Goal: Task Accomplishment & Management: Use online tool/utility

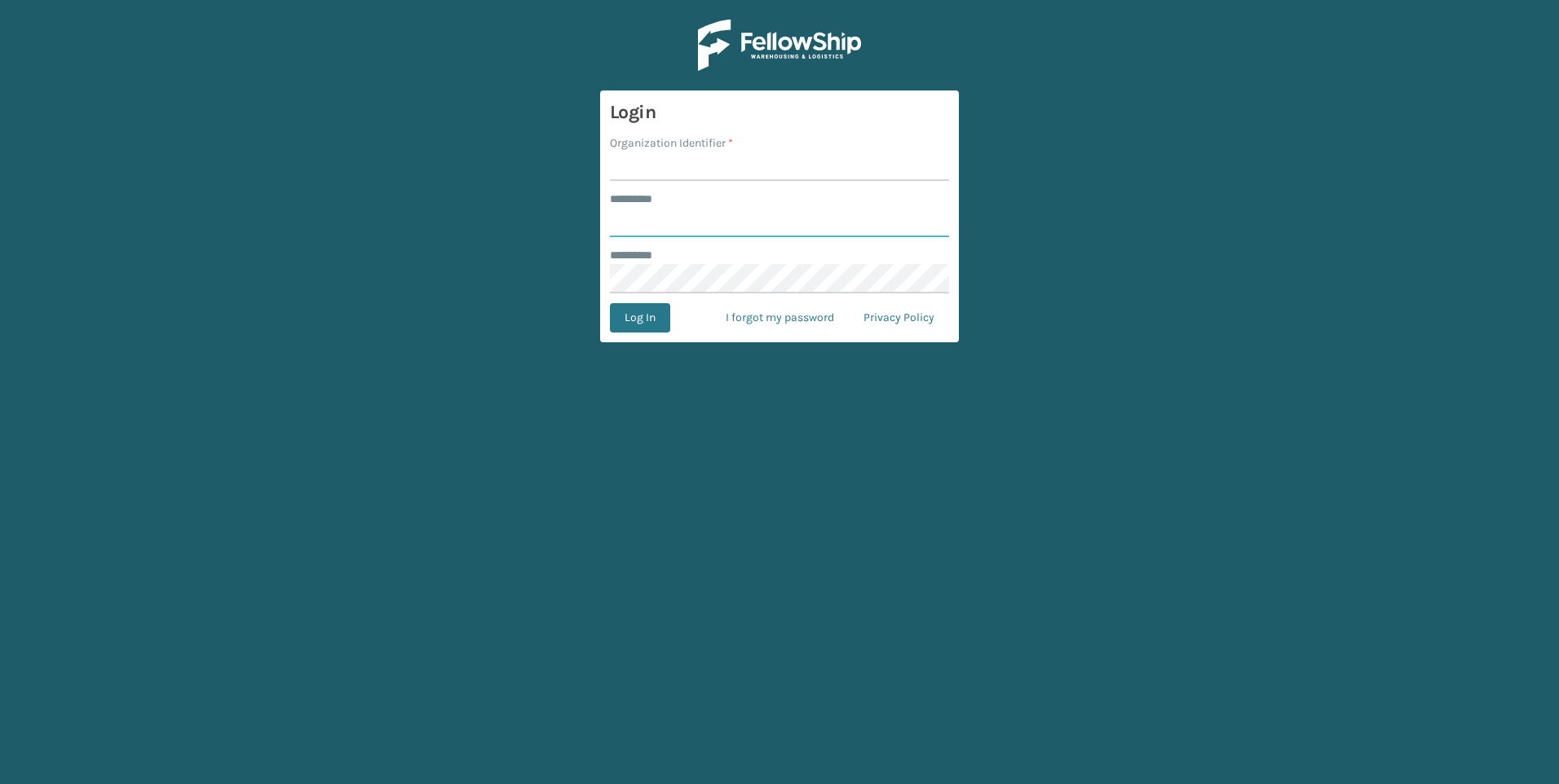
type input "***"
click at [712, 170] on input "Organization Identifier *" at bounding box center [780, 166] width 340 height 29
type input "Fellowship - West"
click at [621, 321] on button "Log In" at bounding box center [640, 317] width 61 height 29
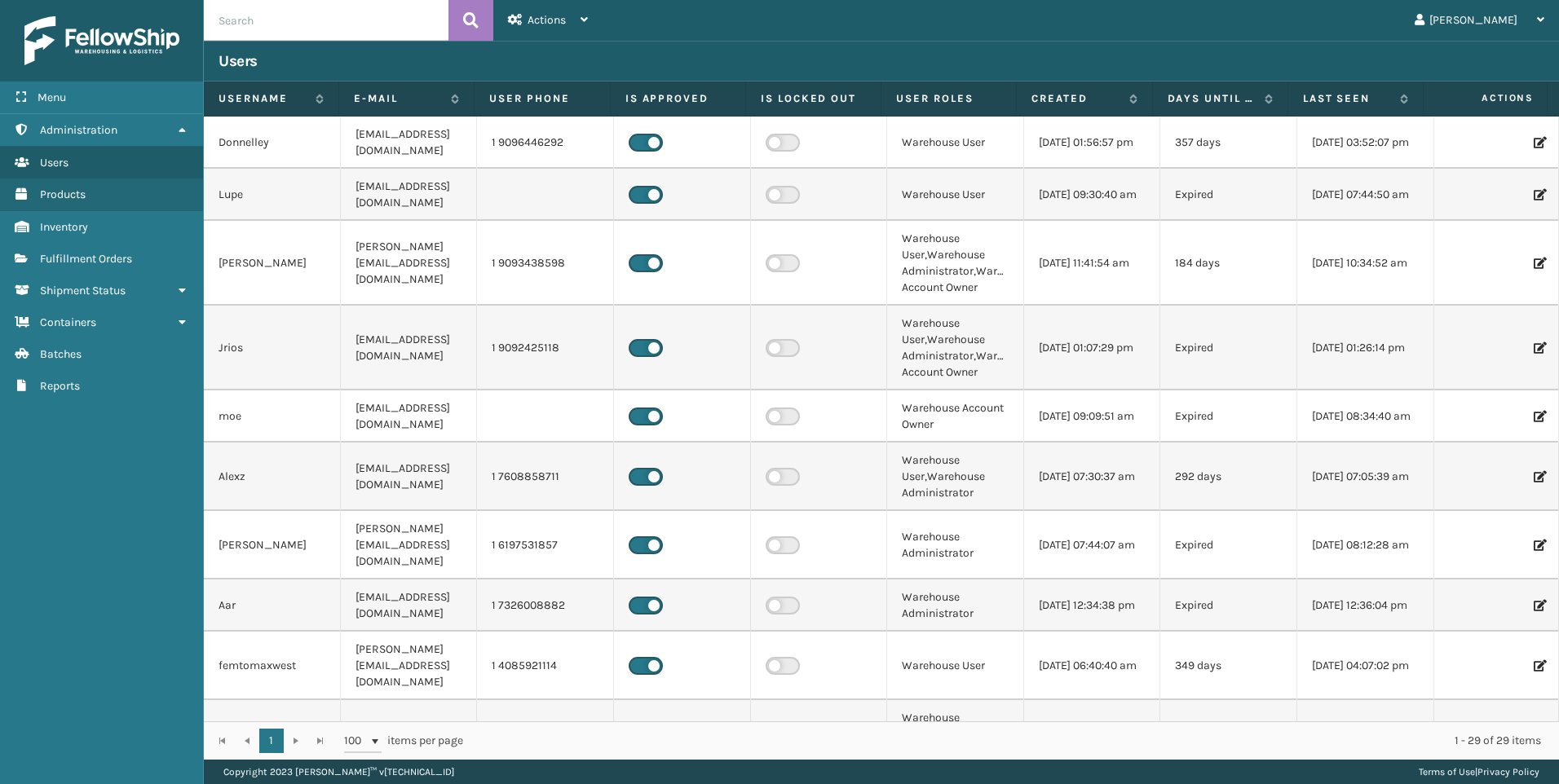
click at [87, 255] on span "Fulfillment Orders" at bounding box center [86, 258] width 92 height 14
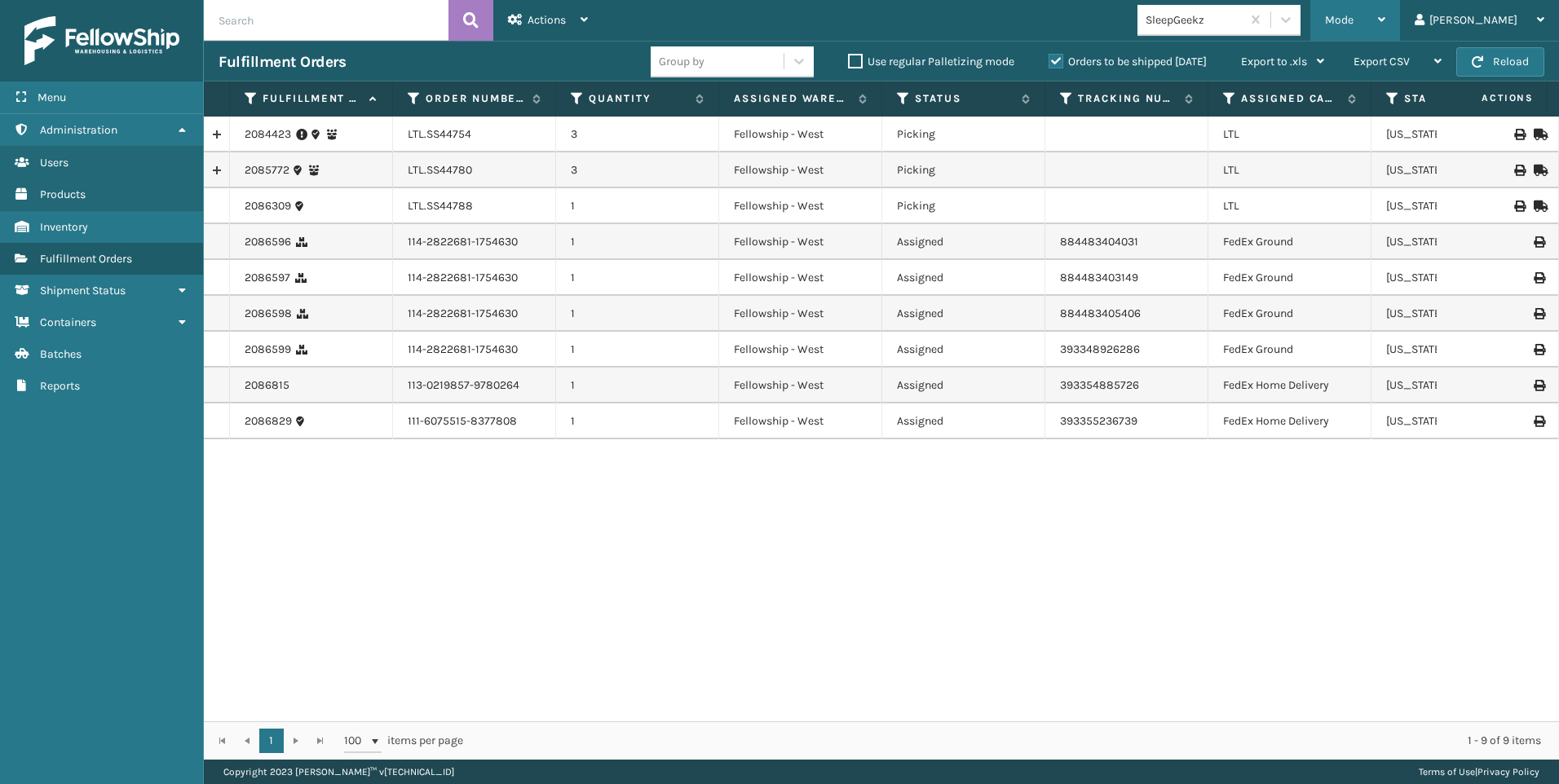
click at [1353, 20] on span "Mode" at bounding box center [1339, 20] width 28 height 14
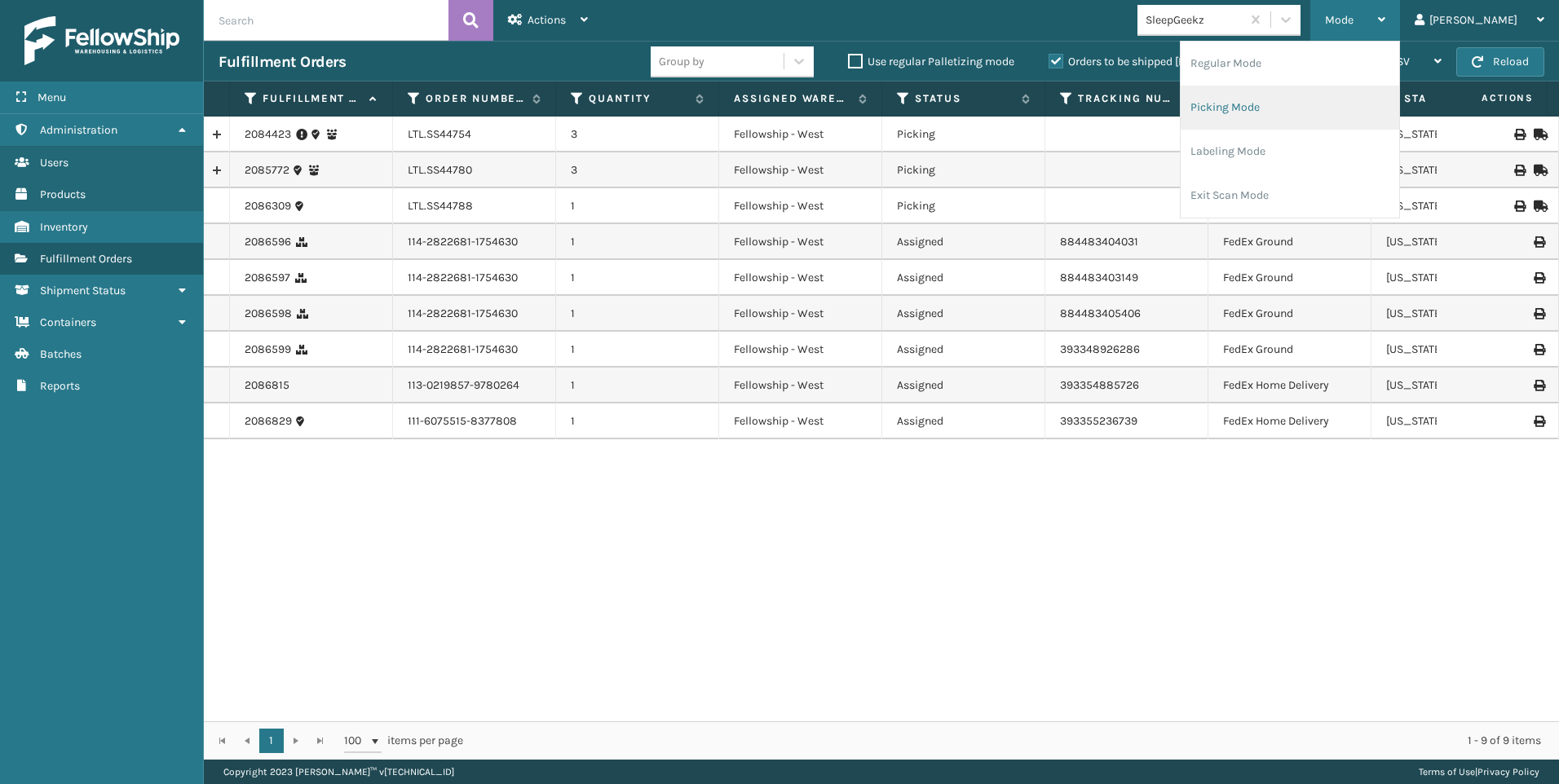
click at [1309, 95] on li "Picking Mode" at bounding box center [1290, 107] width 218 height 44
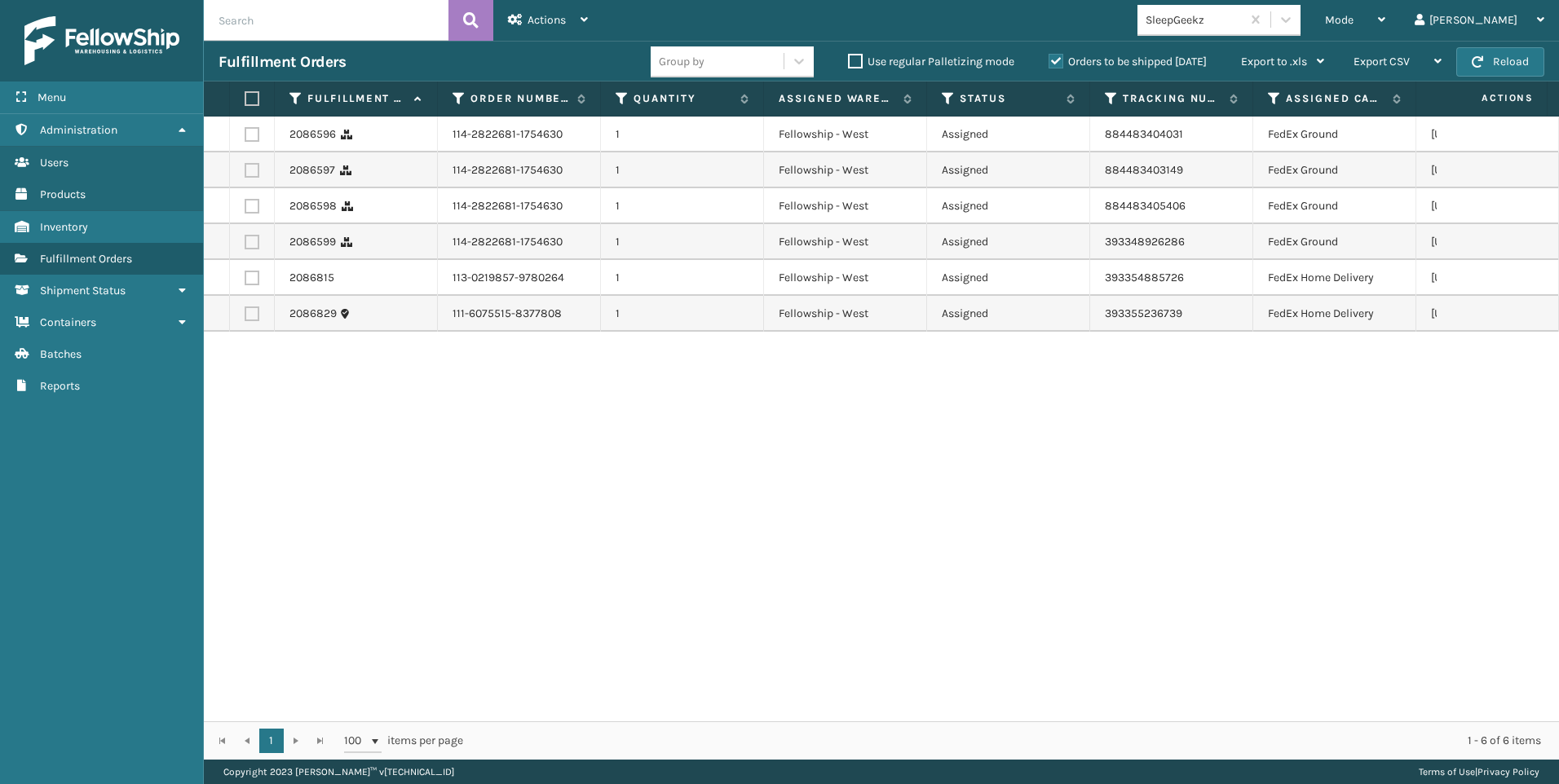
click at [1126, 67] on label "Orders to be shipped [DATE]" at bounding box center [1127, 61] width 158 height 14
click at [1050, 63] on input "Orders to be shipped [DATE]" at bounding box center [1049, 57] width 1 height 10
click at [1394, 19] on div "Mode Regular Mode Picking Mode Labeling Mode Exit Scan Mode" at bounding box center [1355, 20] width 90 height 41
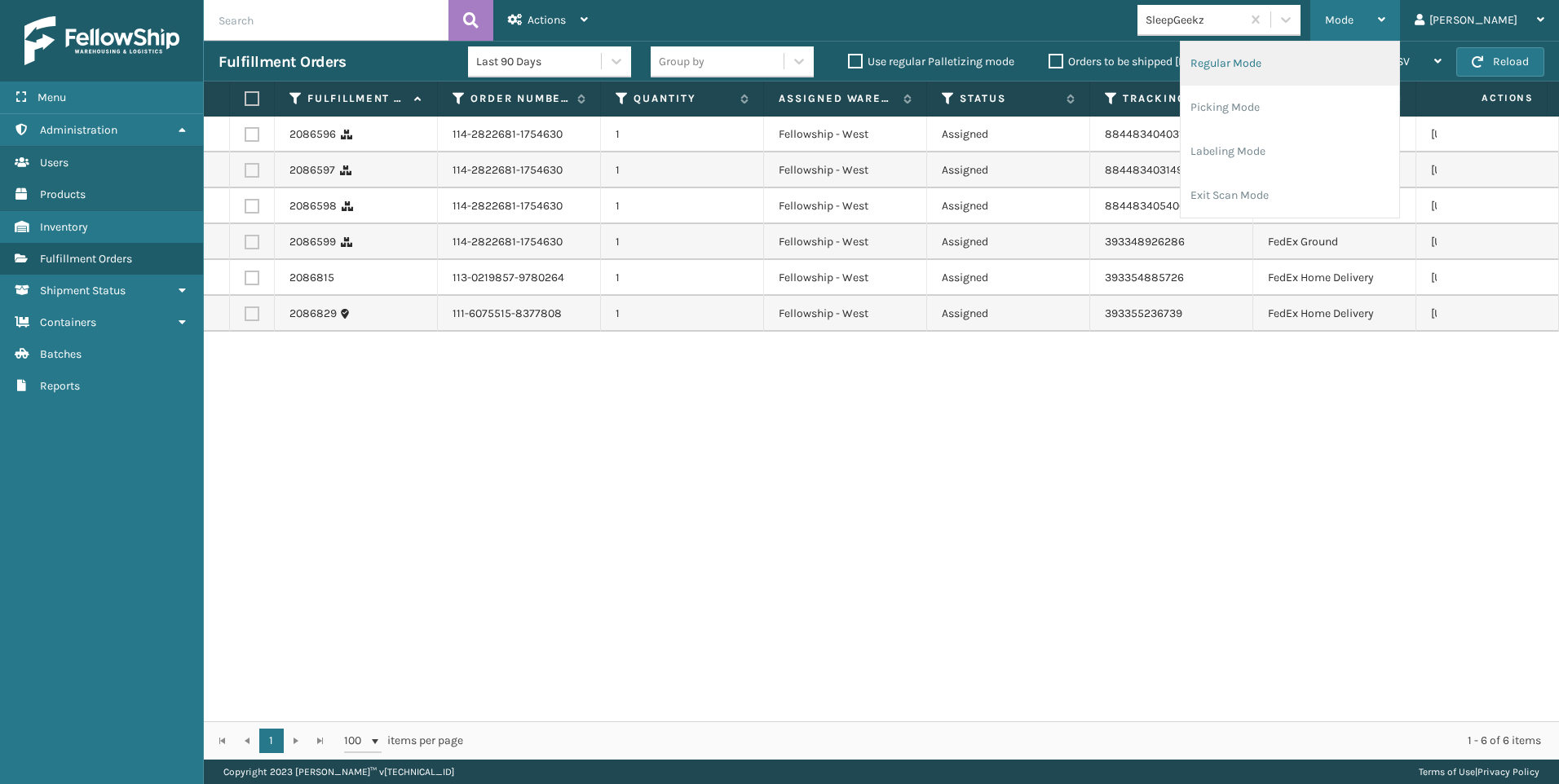
click at [1339, 78] on li "Regular Mode" at bounding box center [1290, 64] width 218 height 44
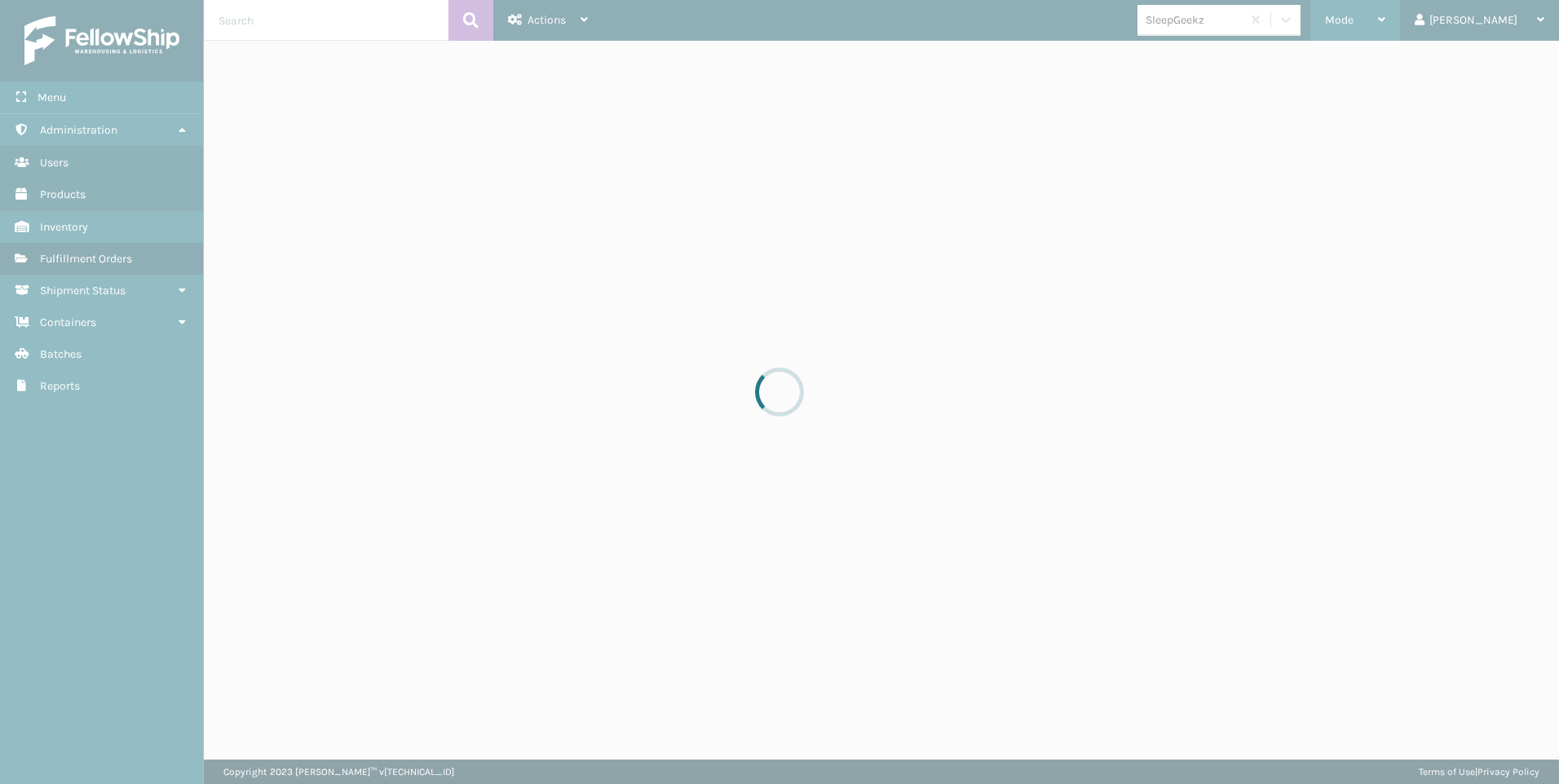
click at [1340, 79] on div at bounding box center [779, 392] width 1559 height 784
click at [1396, 18] on div at bounding box center [779, 392] width 1559 height 784
click at [1396, 18] on div "Mode Regular Mode Picking Mode Labeling Mode Exit Scan Mode" at bounding box center [1355, 20] width 90 height 41
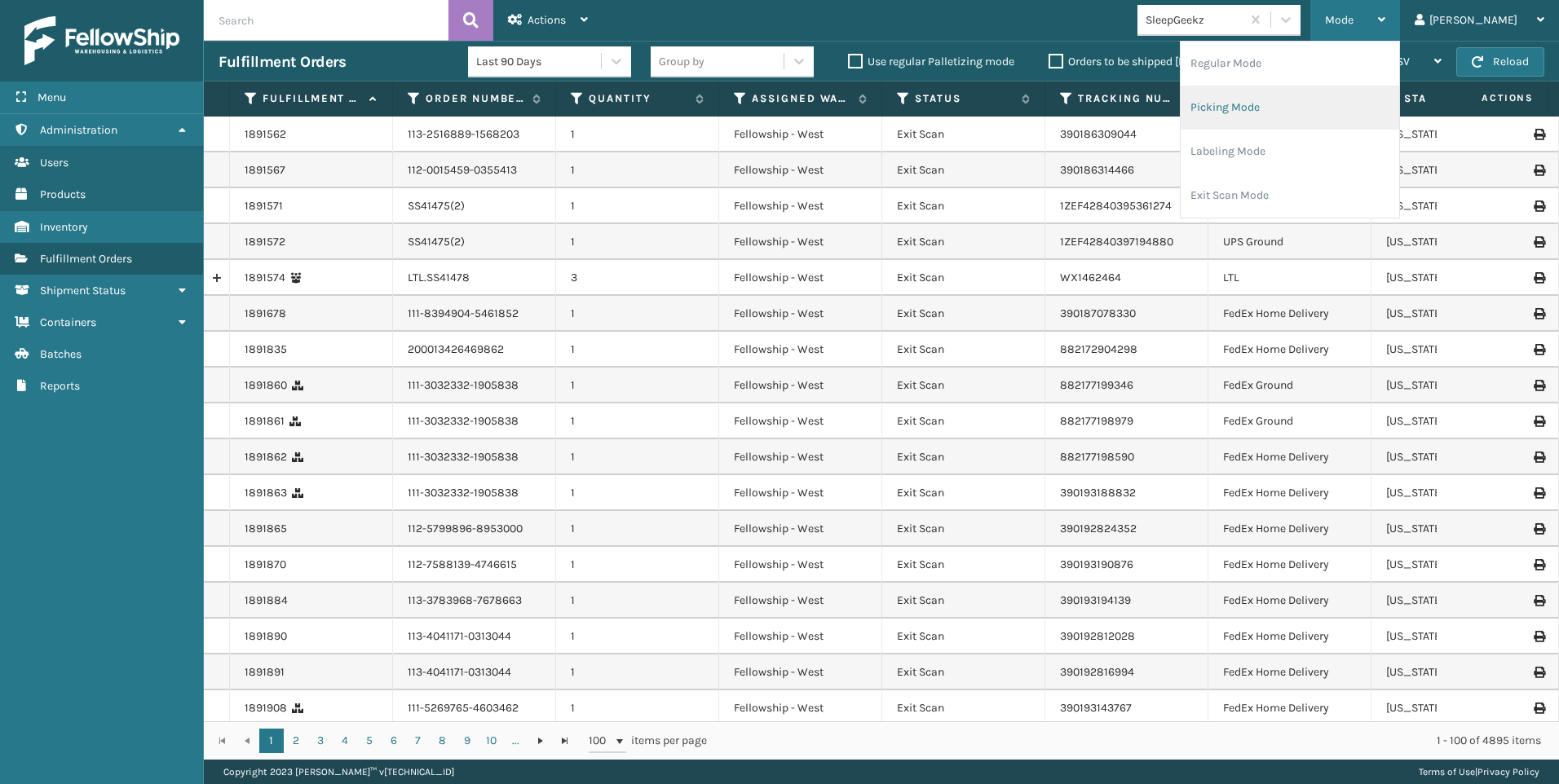
drag, startPoint x: 1396, startPoint y: 18, endPoint x: 1352, endPoint y: 96, distance: 89.6
click at [1352, 96] on li "Picking Mode" at bounding box center [1290, 107] width 218 height 44
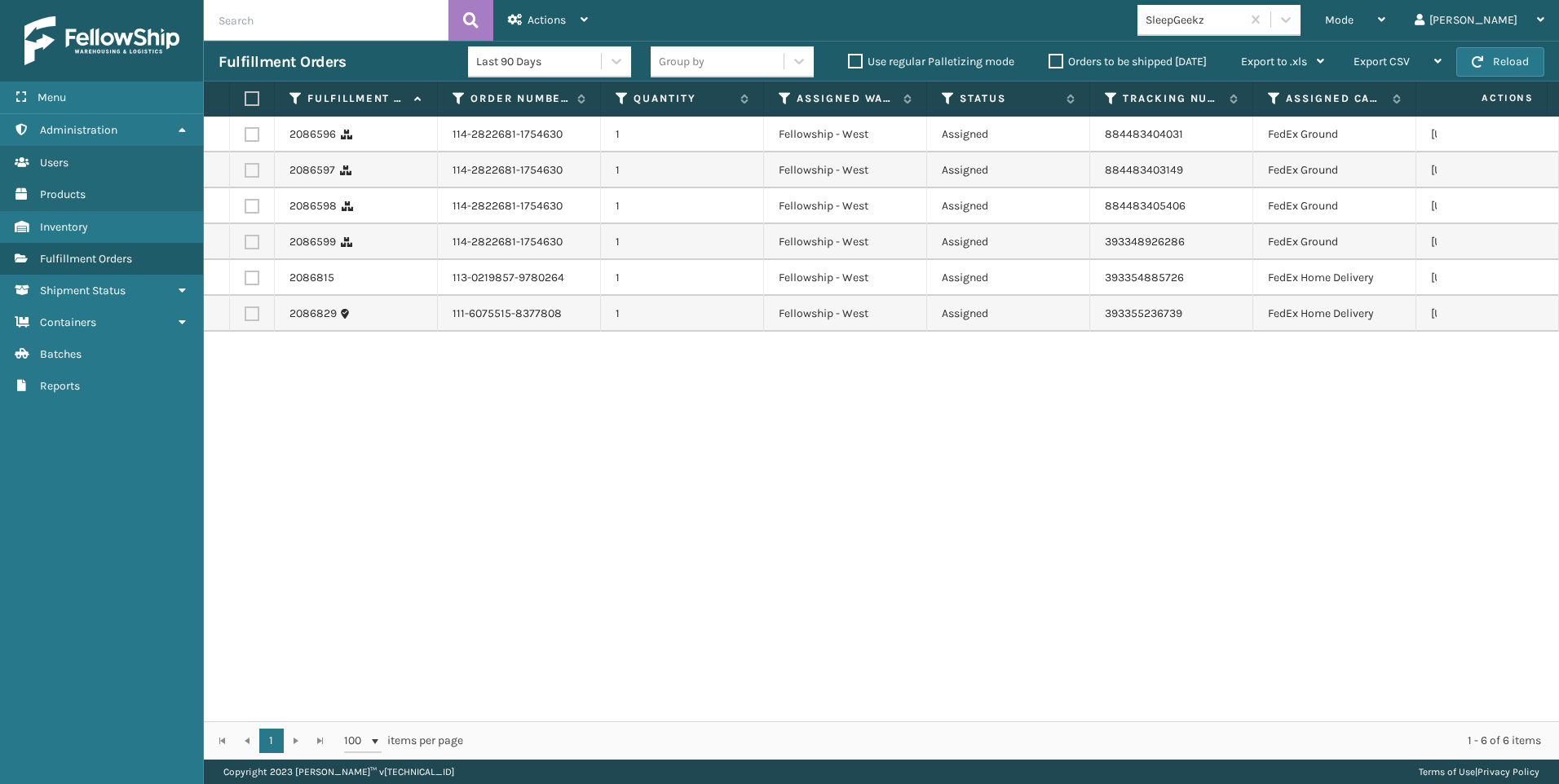
click at [1242, 27] on div "SleepGeekz" at bounding box center [1195, 20] width 97 height 17
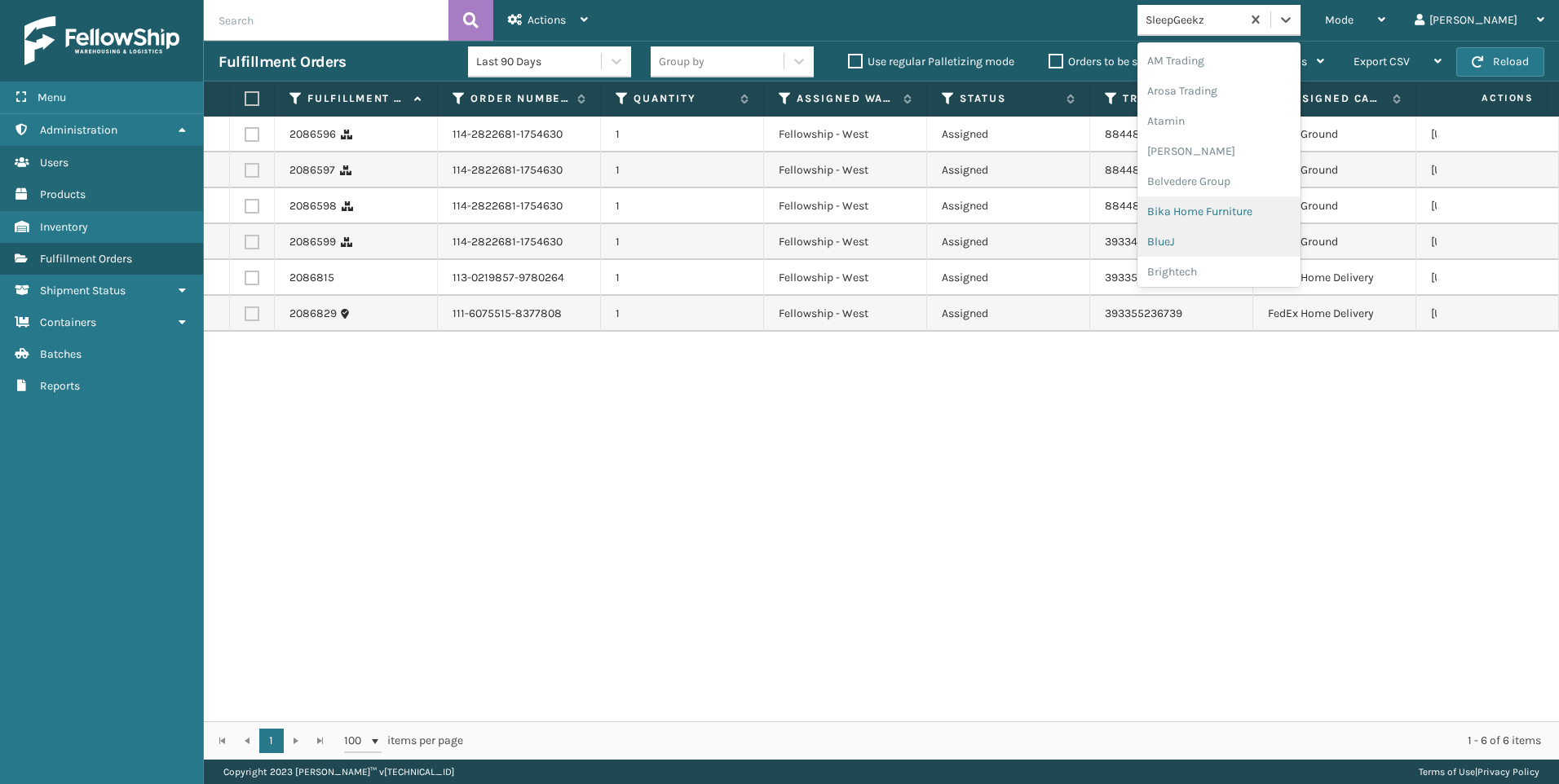
scroll to position [516, 0]
click at [1269, 118] on div "Koolmore" at bounding box center [1219, 117] width 163 height 30
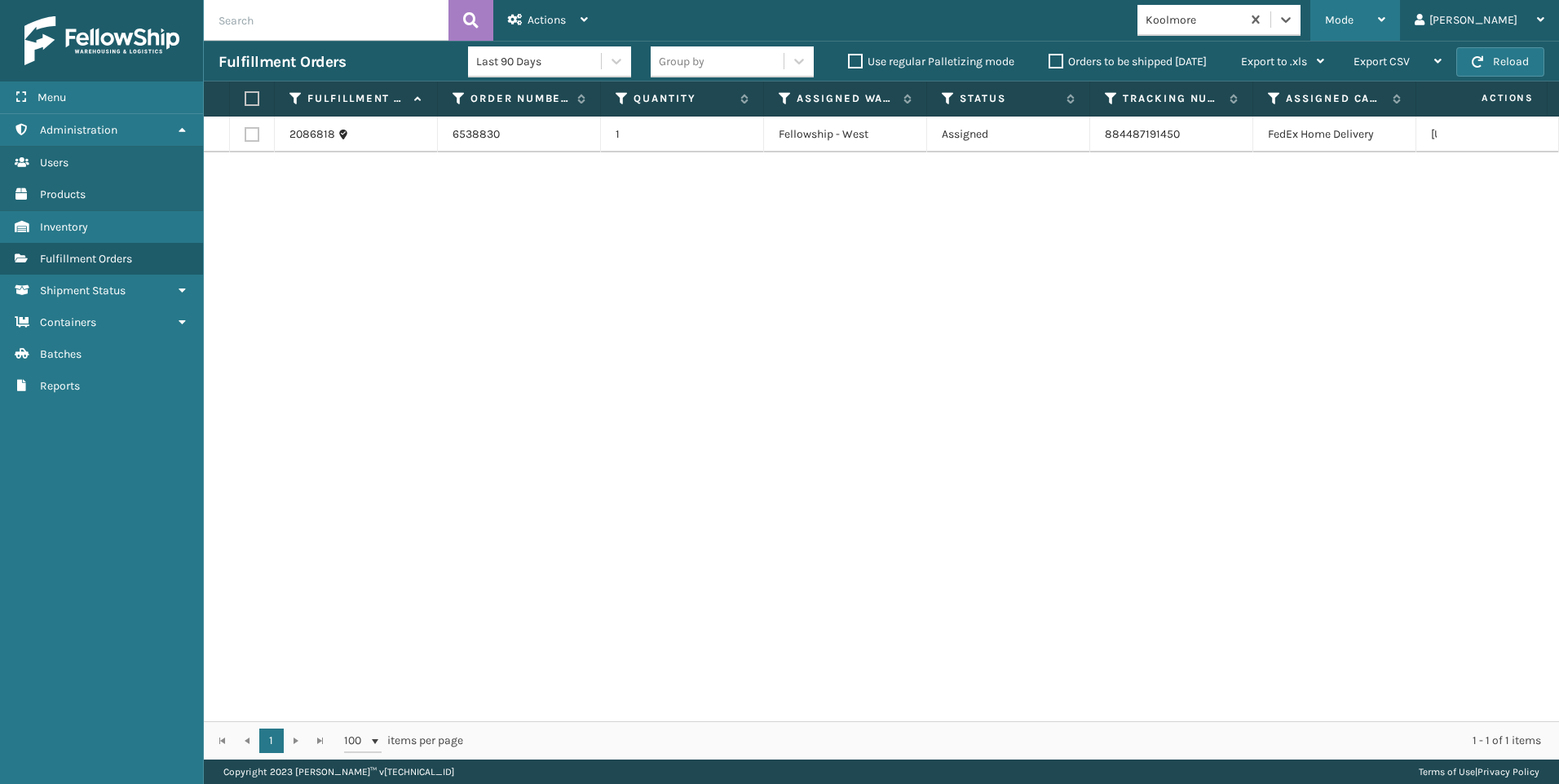
click at [1385, 8] on div "Mode" at bounding box center [1355, 20] width 61 height 41
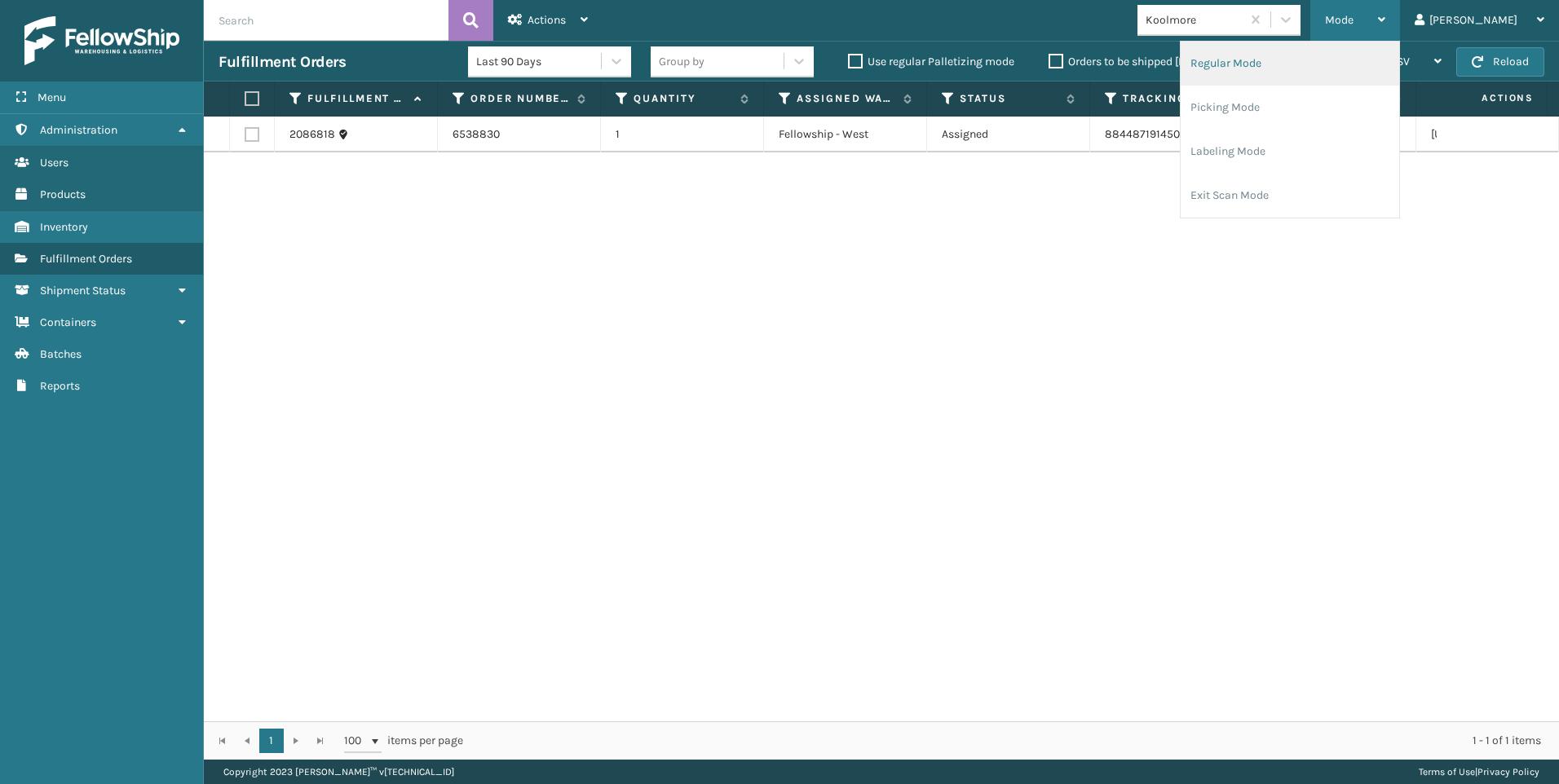
click at [1335, 67] on li "Regular Mode" at bounding box center [1290, 64] width 218 height 44
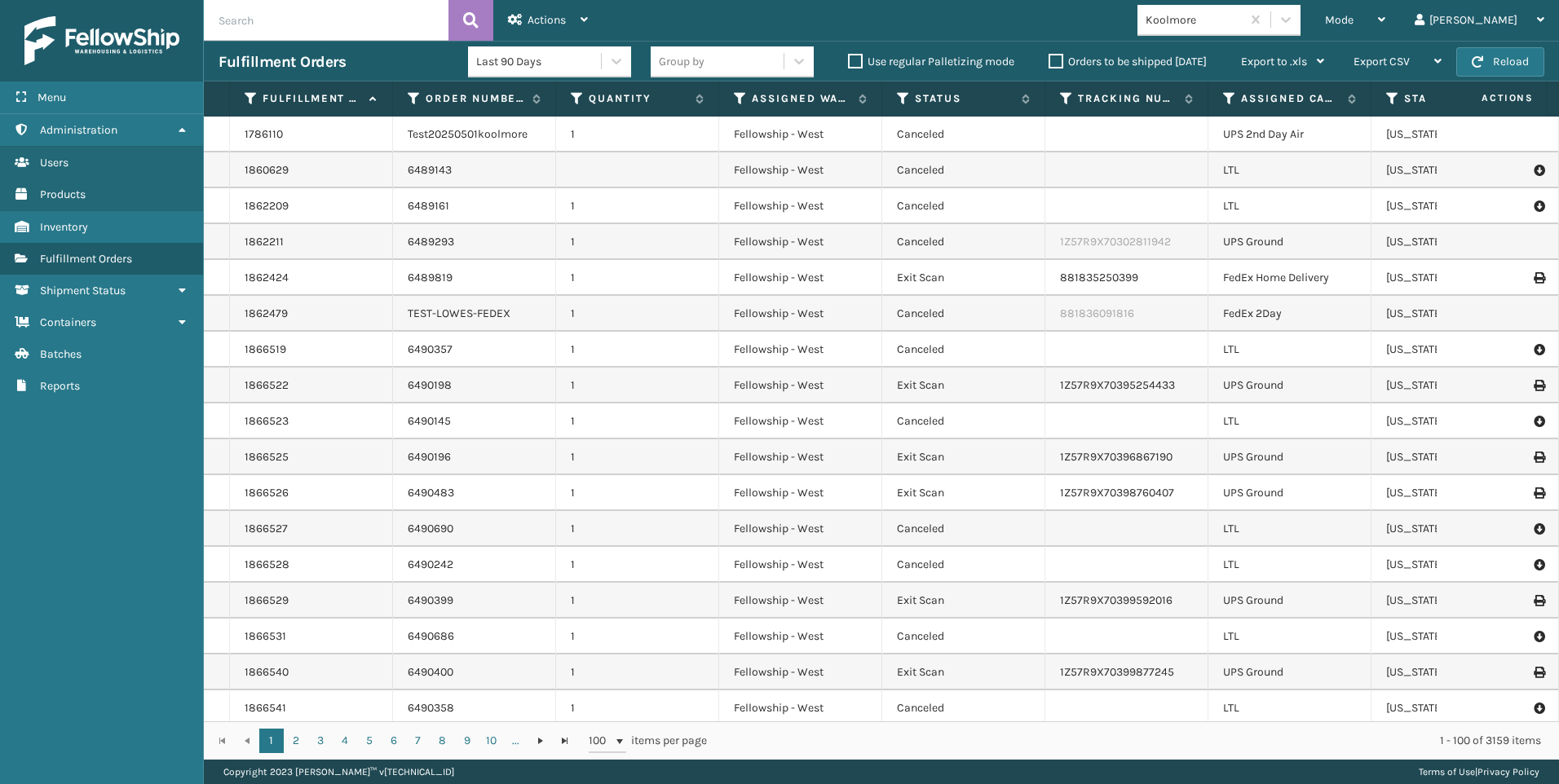
click at [339, 26] on input "text" at bounding box center [326, 20] width 245 height 41
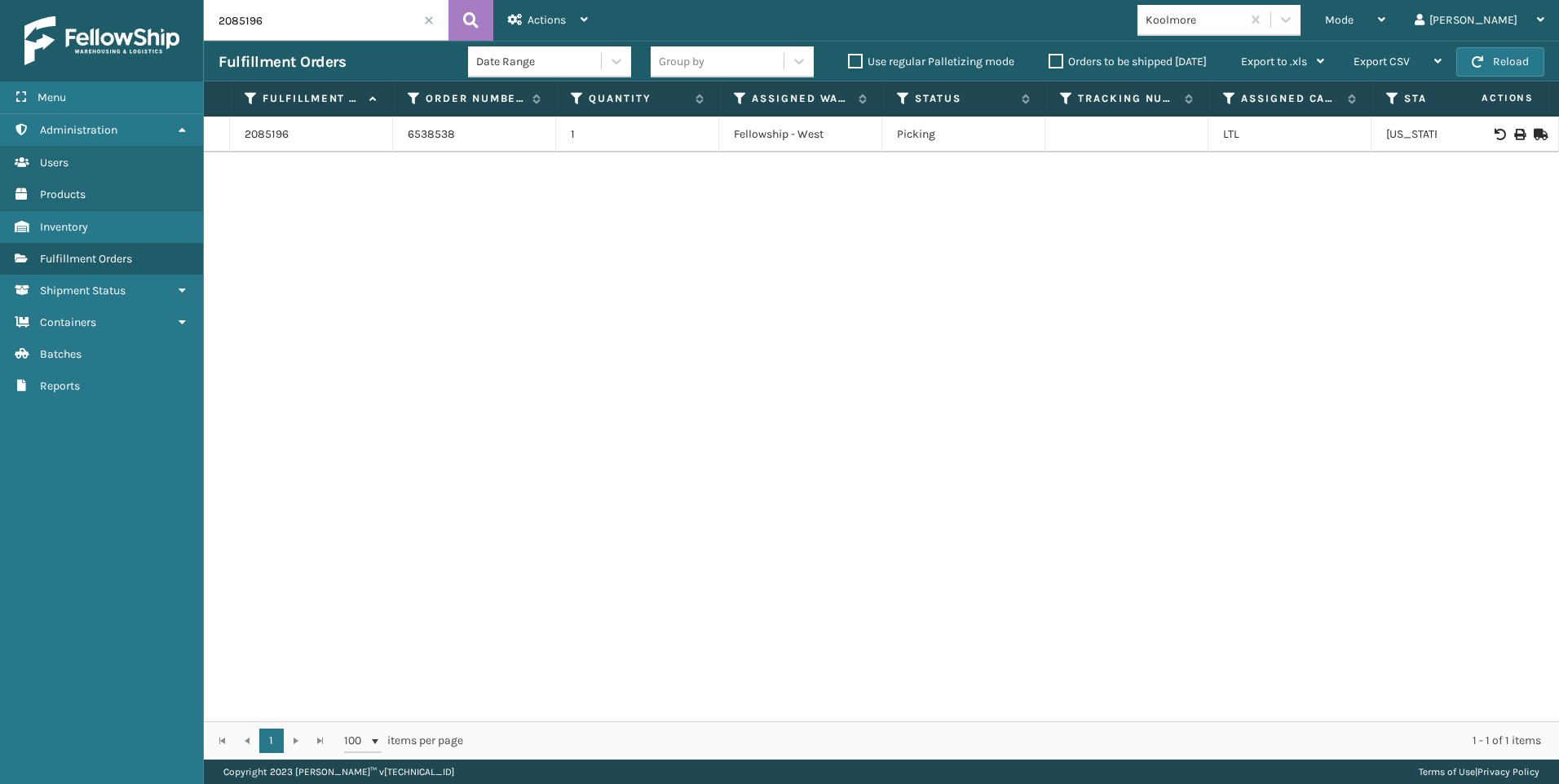
click at [1512, 133] on div at bounding box center [1498, 134] width 92 height 11
click at [1514, 132] on icon at bounding box center [1518, 134] width 9 height 11
drag, startPoint x: 290, startPoint y: 26, endPoint x: 18, endPoint y: -1, distance: 273.3
click at [18, 0] on html "Bill of Lading has been successfully printed. Menu Administration Users Product…" at bounding box center [779, 392] width 1559 height 784
click at [1514, 138] on icon at bounding box center [1518, 134] width 9 height 11
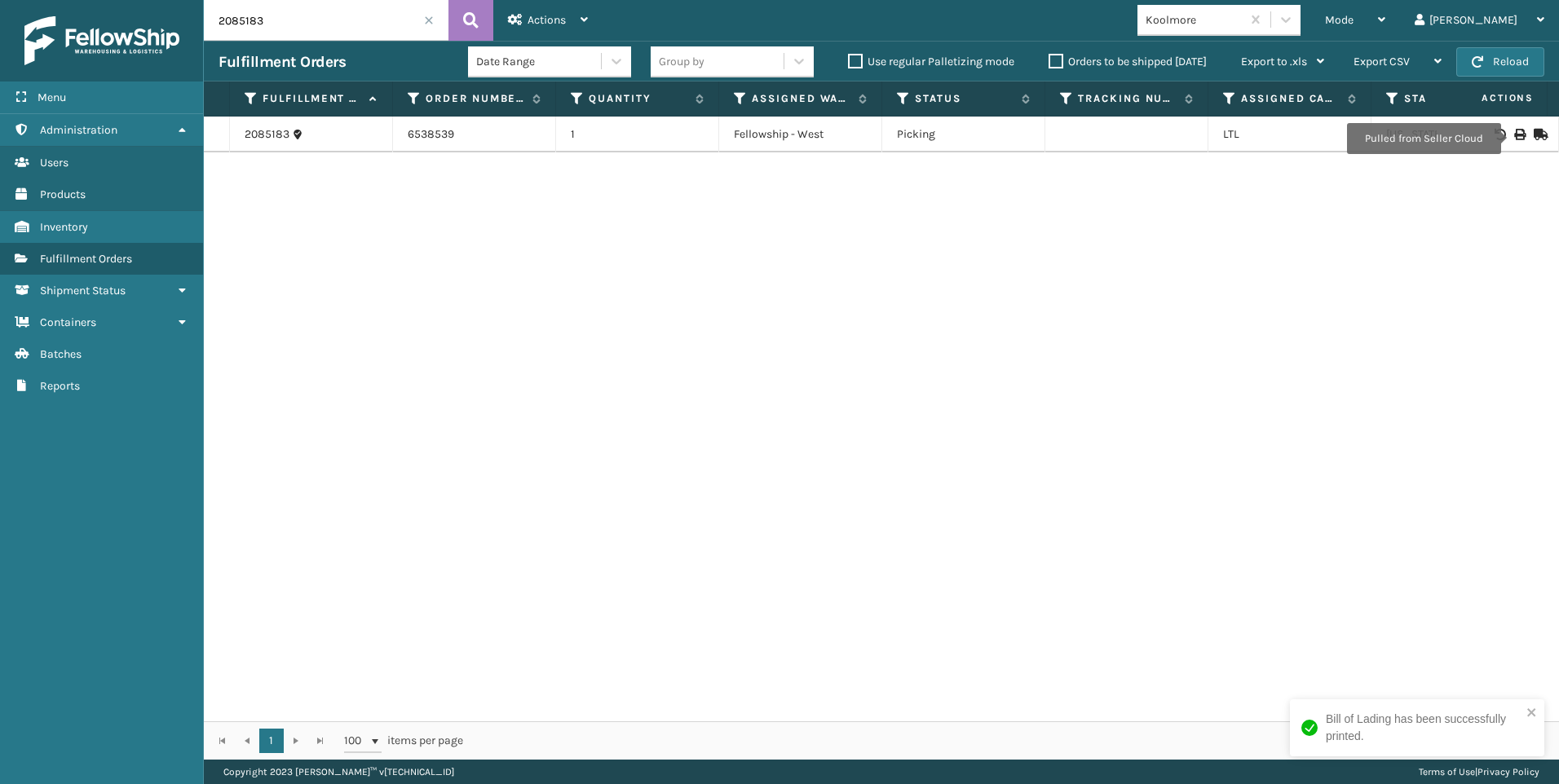
drag, startPoint x: 260, startPoint y: 31, endPoint x: 63, endPoint y: 23, distance: 197.2
click at [64, 0] on div "Menu Administration Users Products Inventory Fulfillment Orders Shipment Status…" at bounding box center [779, 0] width 1559 height 0
click at [1514, 131] on icon at bounding box center [1518, 134] width 9 height 11
drag, startPoint x: 309, startPoint y: 15, endPoint x: 0, endPoint y: 23, distance: 309.1
click at [0, 19] on html "Bill of Lading has been successfully printed. Menu Administration Users Product…" at bounding box center [779, 392] width 1559 height 784
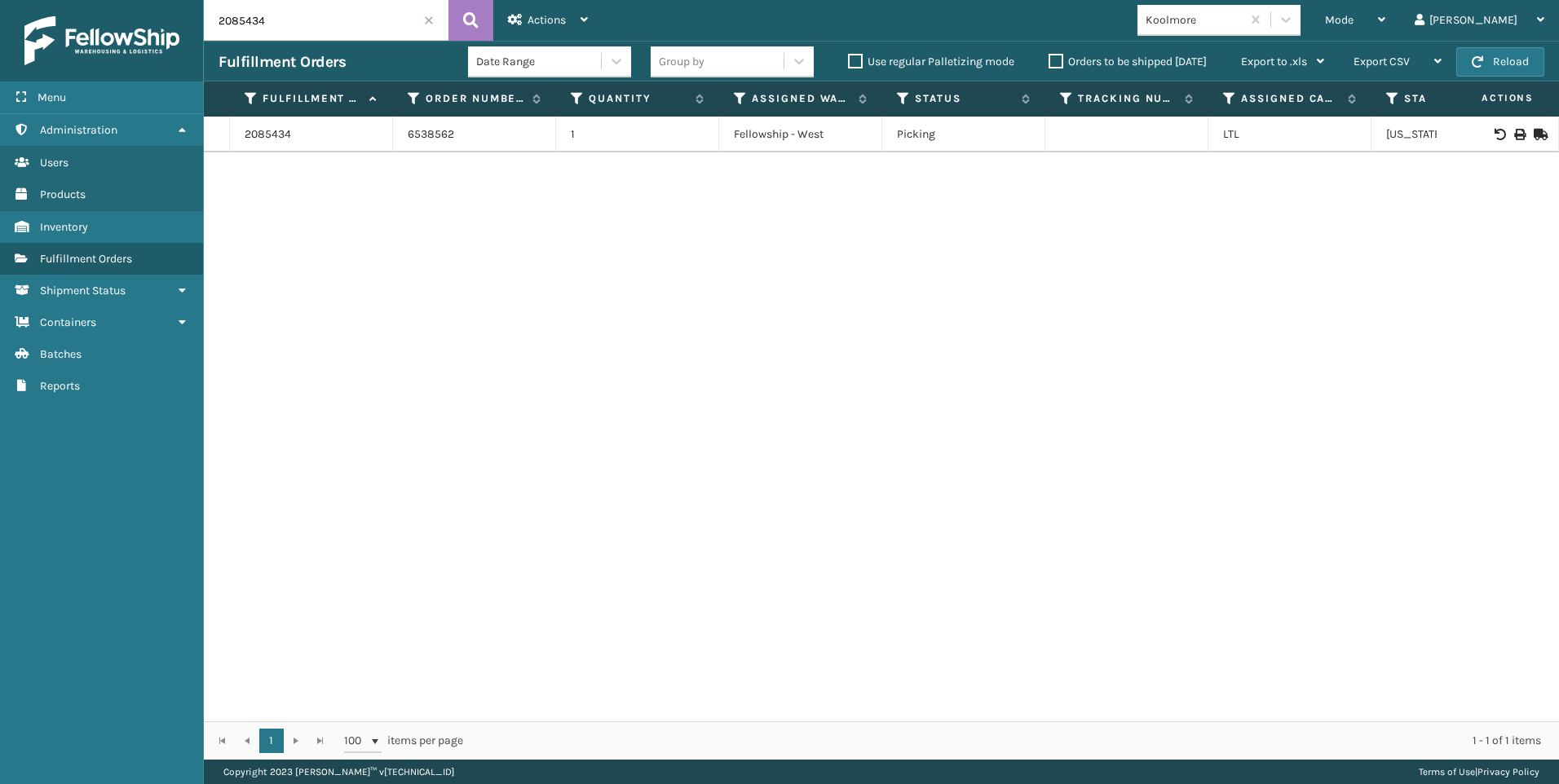
click at [1514, 133] on icon at bounding box center [1518, 134] width 9 height 11
drag, startPoint x: 322, startPoint y: 19, endPoint x: 83, endPoint y: 25, distance: 239.1
click at [133, 0] on div "Menu Administration Users Products Inventory Fulfillment Orders Shipment Status…" at bounding box center [779, 0] width 1559 height 0
click at [1514, 136] on icon at bounding box center [1518, 134] width 9 height 11
drag, startPoint x: 260, startPoint y: 19, endPoint x: 0, endPoint y: 0, distance: 260.7
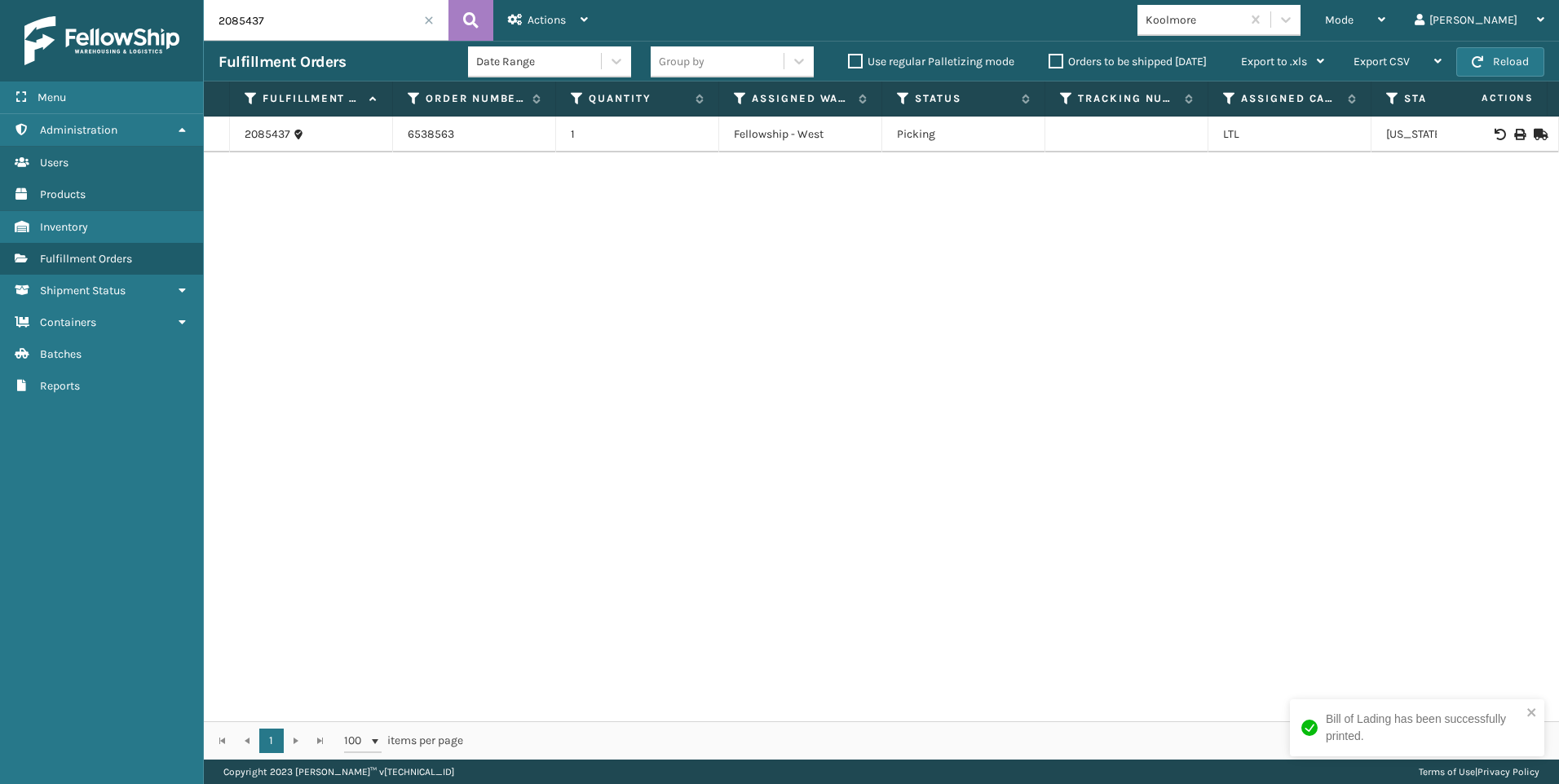
click at [89, 0] on div "Menu Administration Users Products Inventory Fulfillment Orders Shipment Status…" at bounding box center [779, 0] width 1559 height 0
click at [1514, 135] on icon at bounding box center [1518, 134] width 9 height 11
drag, startPoint x: 302, startPoint y: 12, endPoint x: 51, endPoint y: 23, distance: 251.2
click at [136, 0] on div "Menu Administration Users Products Inventory Fulfillment Orders Shipment Status…" at bounding box center [779, 0] width 1559 height 0
click at [1514, 129] on icon at bounding box center [1518, 134] width 9 height 11
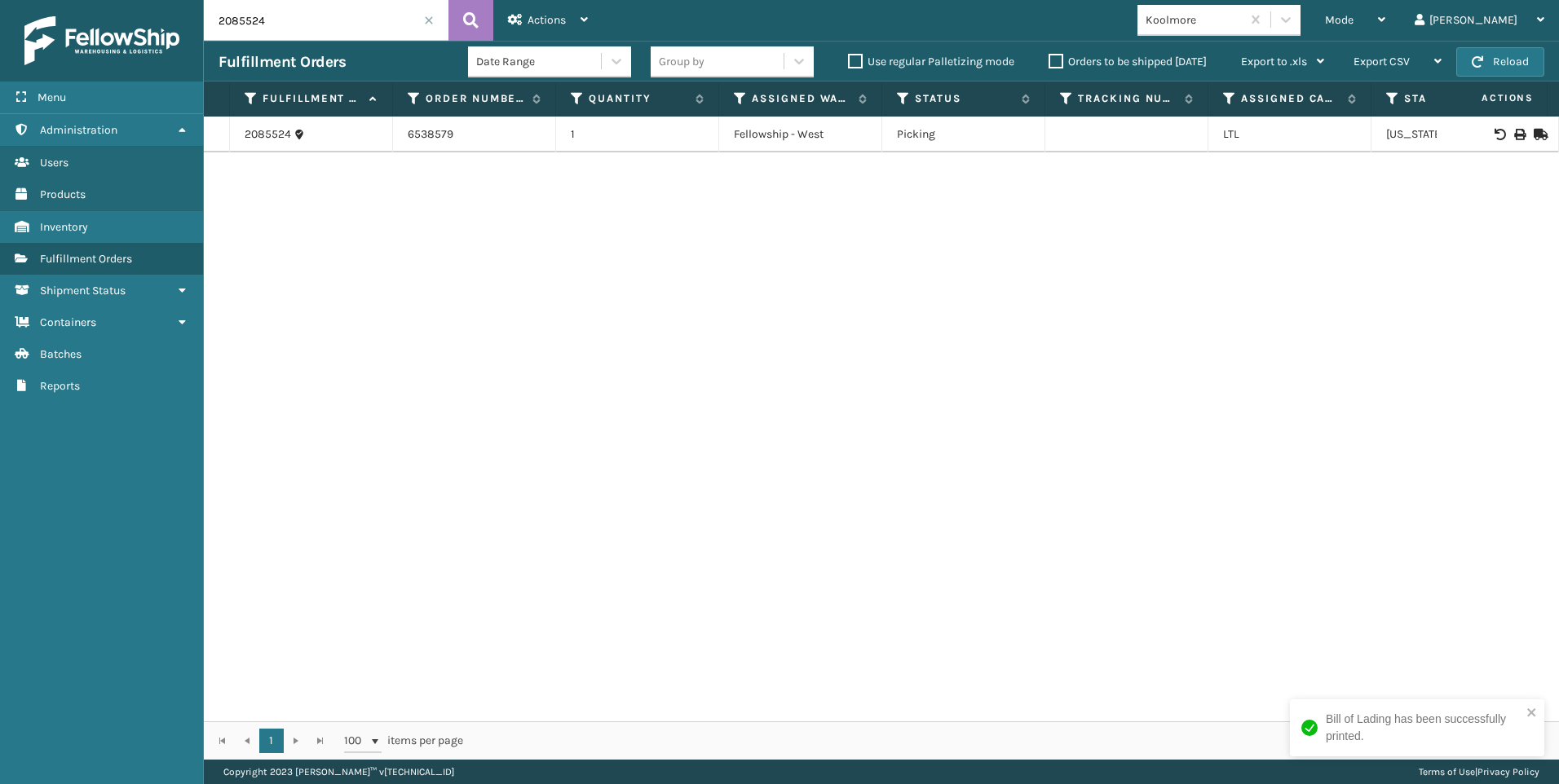
drag, startPoint x: 221, startPoint y: 17, endPoint x: 0, endPoint y: 17, distance: 221.0
click at [33, 0] on div "Menu Administration Users Products Inventory Fulfillment Orders Shipment Status…" at bounding box center [779, 0] width 1559 height 0
click at [1514, 129] on icon at bounding box center [1518, 134] width 9 height 11
drag, startPoint x: 290, startPoint y: 20, endPoint x: 25, endPoint y: -1, distance: 265.8
click at [25, 0] on html "Bill of Lading has been successfully printed. Menu Administration Users Product…" at bounding box center [779, 392] width 1559 height 784
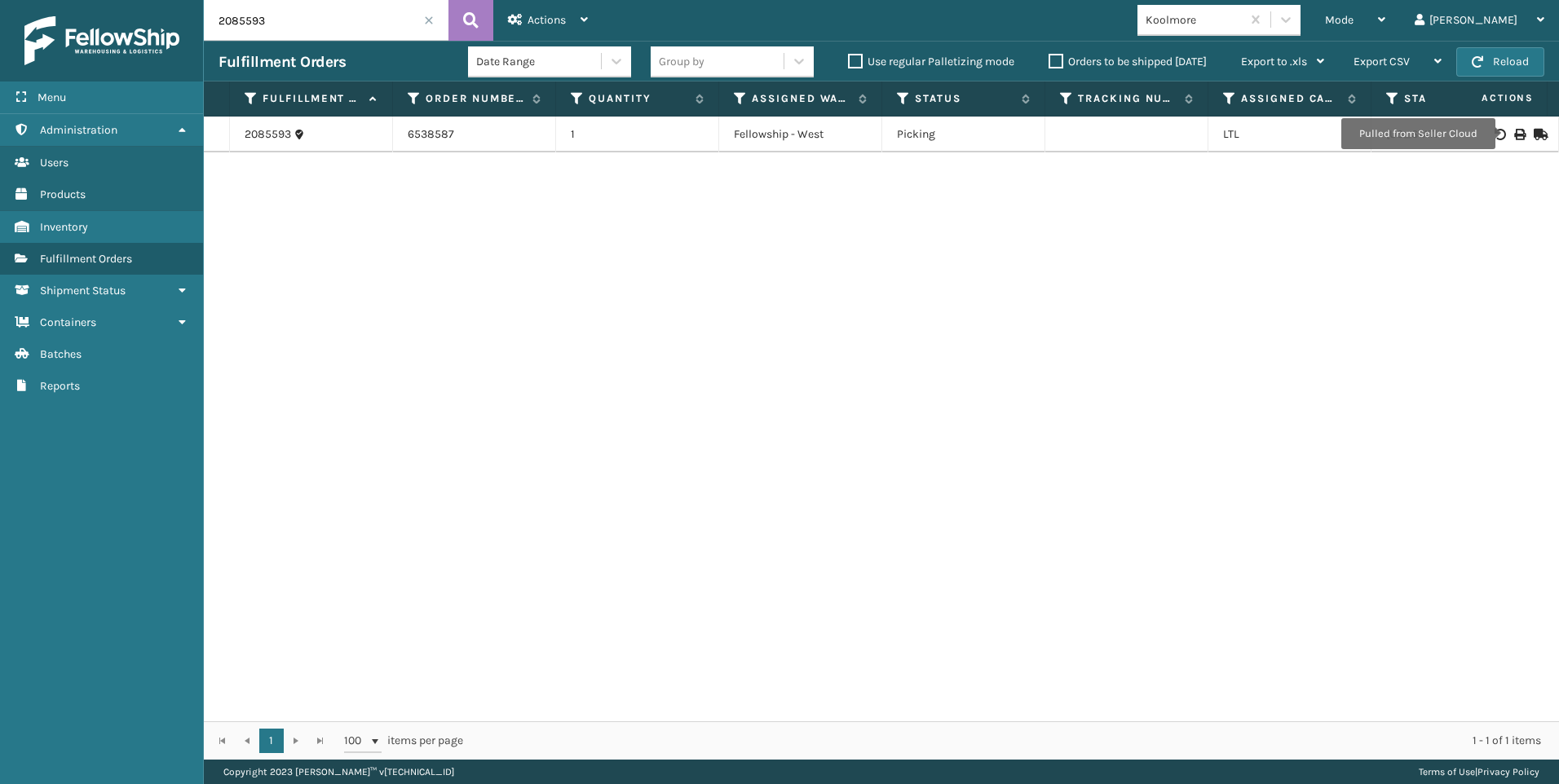
click at [1514, 134] on icon at bounding box center [1518, 134] width 9 height 11
drag, startPoint x: 282, startPoint y: 11, endPoint x: 0, endPoint y: 66, distance: 287.3
click at [18, 0] on div "Menu Administration Users Products Inventory Fulfillment Orders Shipment Status…" at bounding box center [779, 0] width 1559 height 0
click at [1514, 135] on icon at bounding box center [1518, 134] width 9 height 11
drag, startPoint x: 311, startPoint y: 25, endPoint x: 12, endPoint y: 18, distance: 299.1
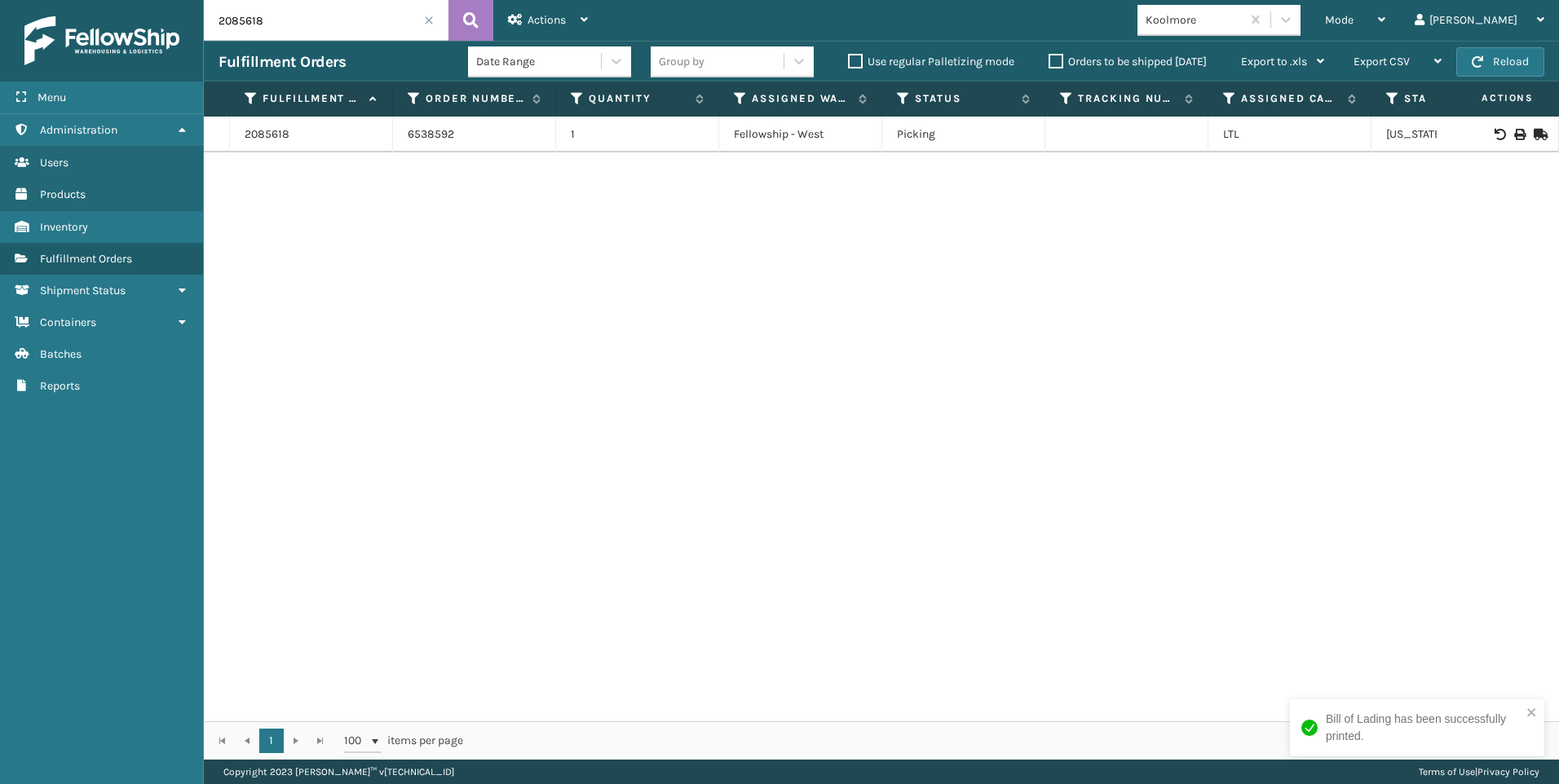
click at [51, 0] on div "Menu Administration Users Products Inventory Fulfillment Orders Shipment Status…" at bounding box center [779, 0] width 1559 height 0
click at [1514, 138] on icon at bounding box center [1518, 134] width 9 height 11
drag, startPoint x: 334, startPoint y: 32, endPoint x: 46, endPoint y: 80, distance: 292.0
click at [85, 0] on div "Menu Administration Users Products Inventory Fulfillment Orders Shipment Status…" at bounding box center [779, 0] width 1559 height 0
click at [1514, 133] on icon at bounding box center [1518, 134] width 9 height 11
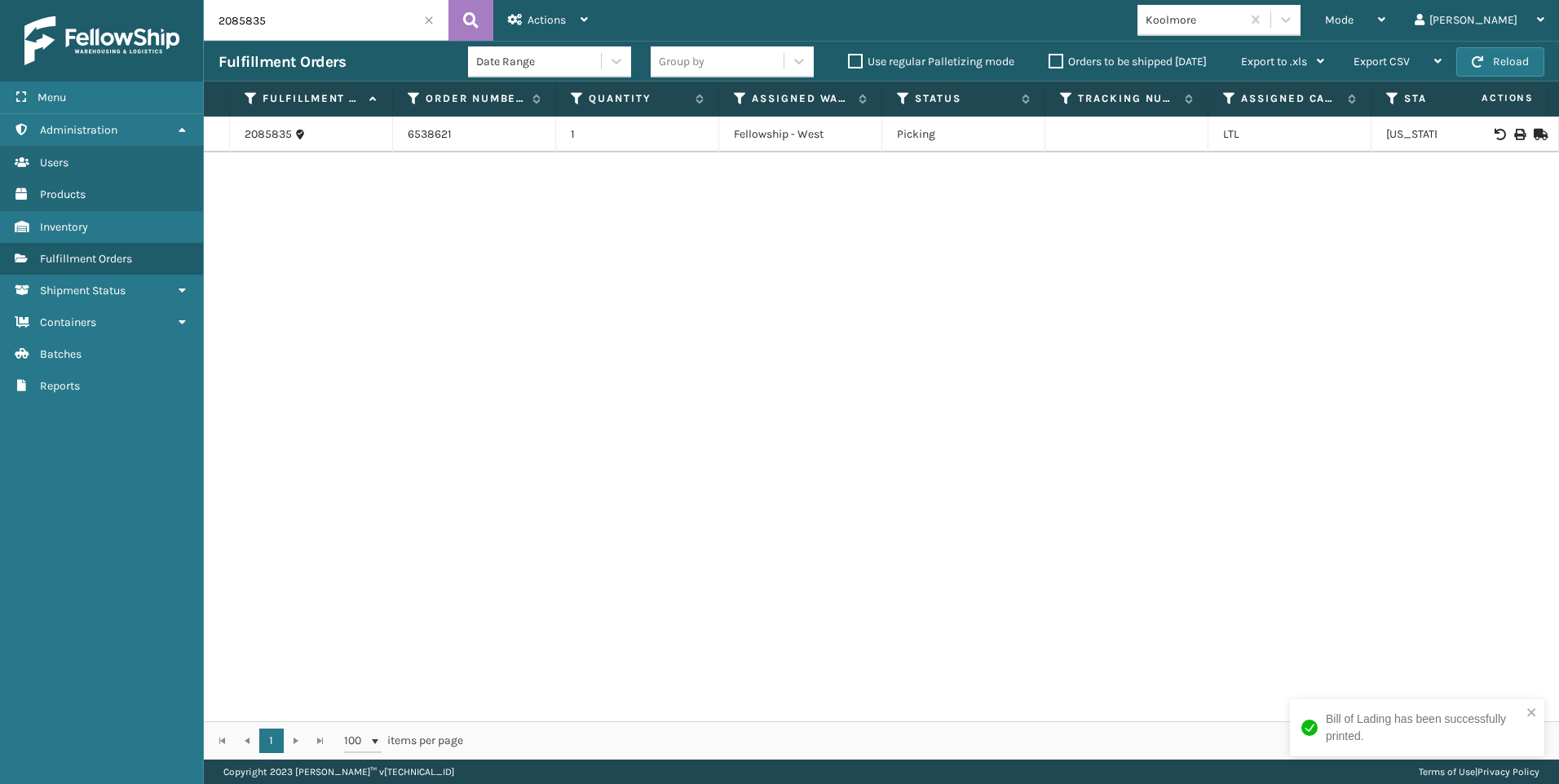
drag, startPoint x: 242, startPoint y: 25, endPoint x: 69, endPoint y: 43, distance: 173.9
click at [91, 0] on div "Menu Administration Users Products Inventory Fulfillment Orders Shipment Status…" at bounding box center [779, 0] width 1559 height 0
click at [1514, 137] on icon at bounding box center [1518, 134] width 9 height 11
click at [61, 0] on div "Menu Administration Users Products Inventory Fulfillment Orders Shipment Status…" at bounding box center [779, 0] width 1559 height 0
click at [1514, 131] on icon at bounding box center [1518, 134] width 9 height 11
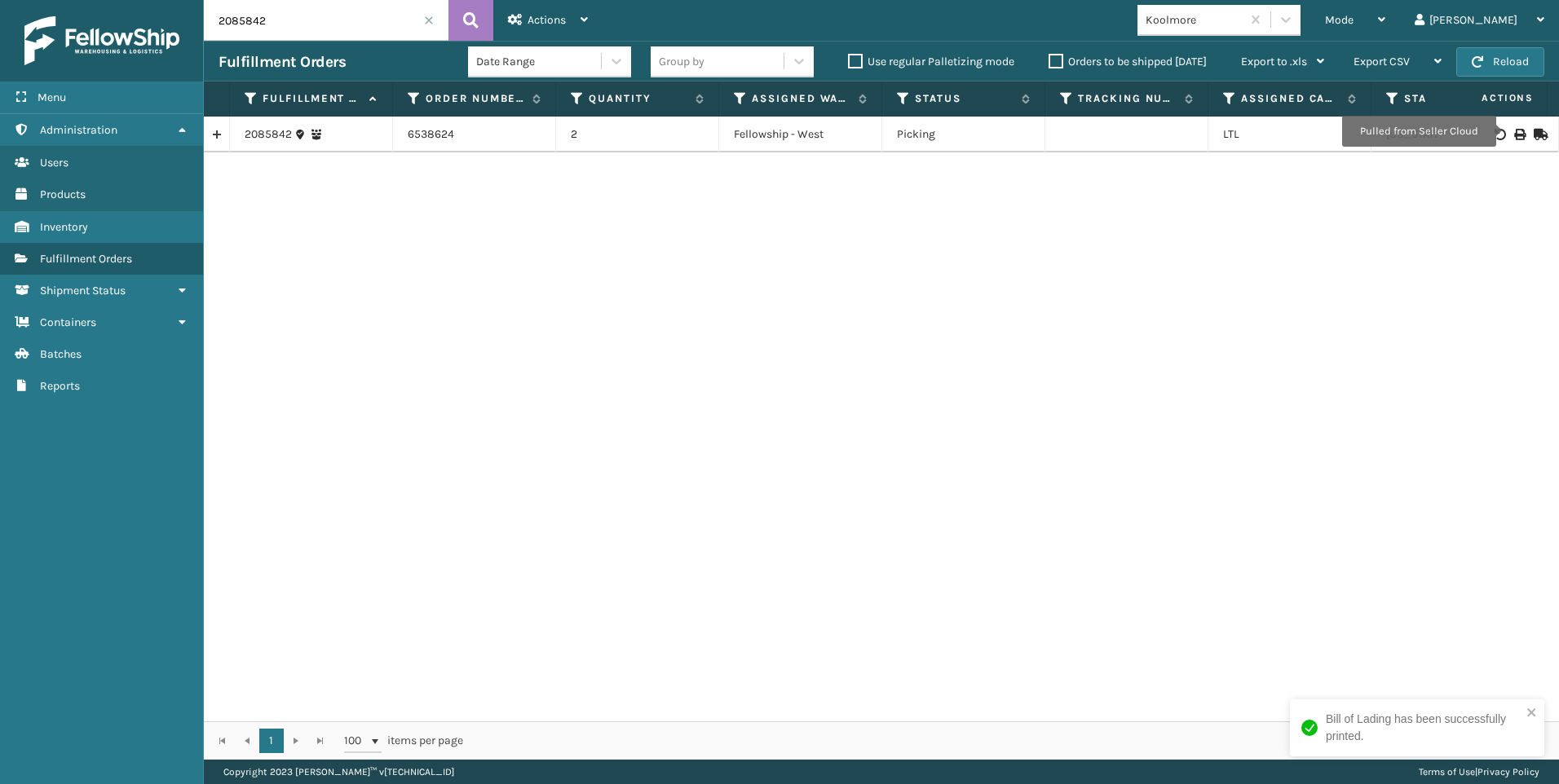
drag, startPoint x: 194, startPoint y: 15, endPoint x: 70, endPoint y: 14, distance: 124.0
click at [86, 0] on div "Menu Administration Users Products Inventory Fulfillment Orders Shipment Status…" at bounding box center [779, 0] width 1559 height 0
click at [1514, 134] on icon at bounding box center [1518, 134] width 9 height 11
click at [76, 0] on div "Menu Administration Users Products Inventory Fulfillment Orders Shipment Status…" at bounding box center [779, 0] width 1559 height 0
click at [1514, 132] on icon at bounding box center [1518, 134] width 9 height 11
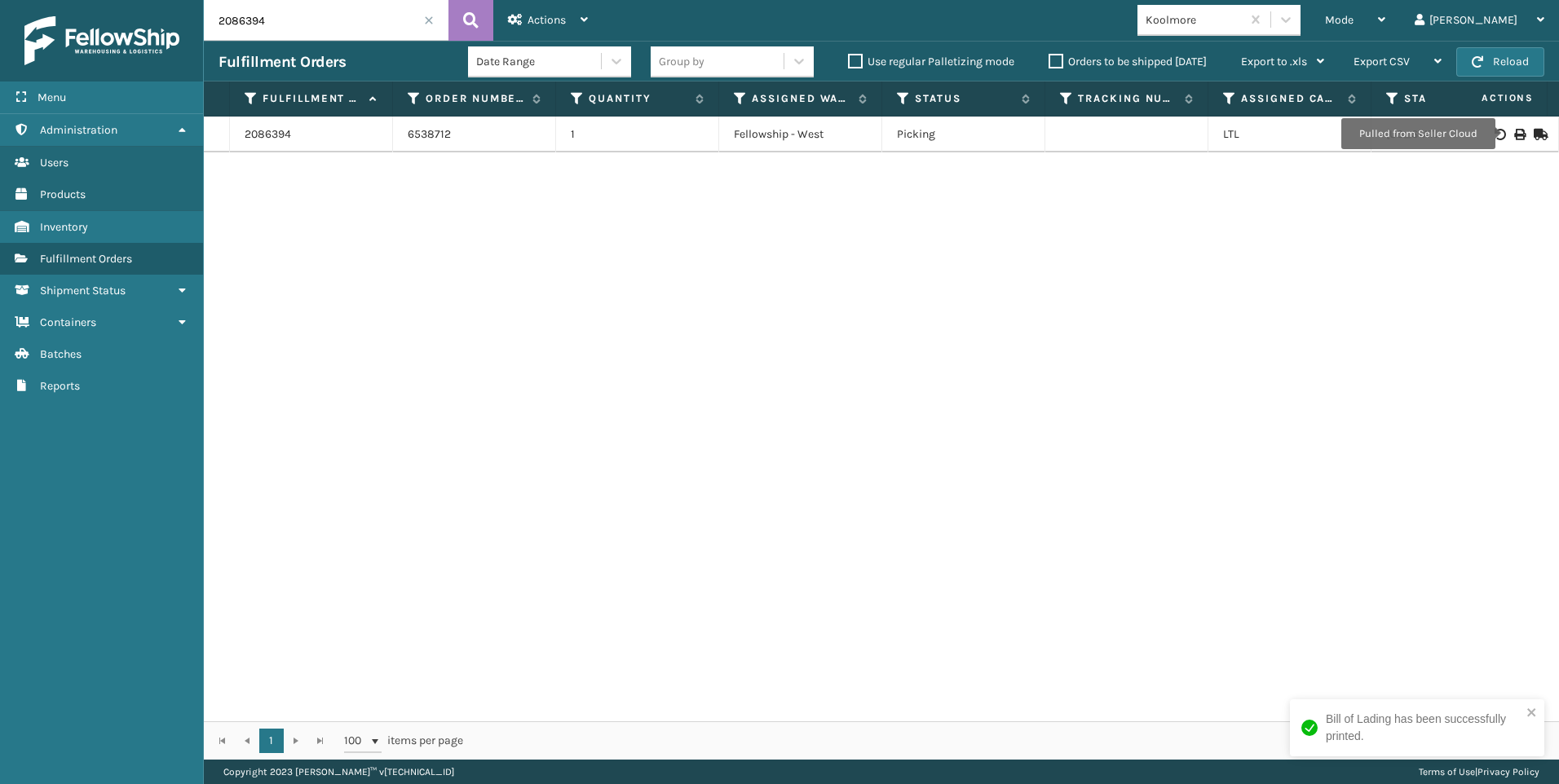
drag, startPoint x: 268, startPoint y: 16, endPoint x: 0, endPoint y: 16, distance: 268.0
click at [23, 0] on div "Menu Administration Users Products Inventory Fulfillment Orders Shipment Status…" at bounding box center [779, 0] width 1559 height 0
click at [1514, 133] on icon at bounding box center [1518, 134] width 9 height 11
click at [38, 0] on div "Menu Administration Users Products Inventory Fulfillment Orders Shipment Status…" at bounding box center [779, 0] width 1559 height 0
click at [1514, 136] on icon at bounding box center [1518, 134] width 9 height 11
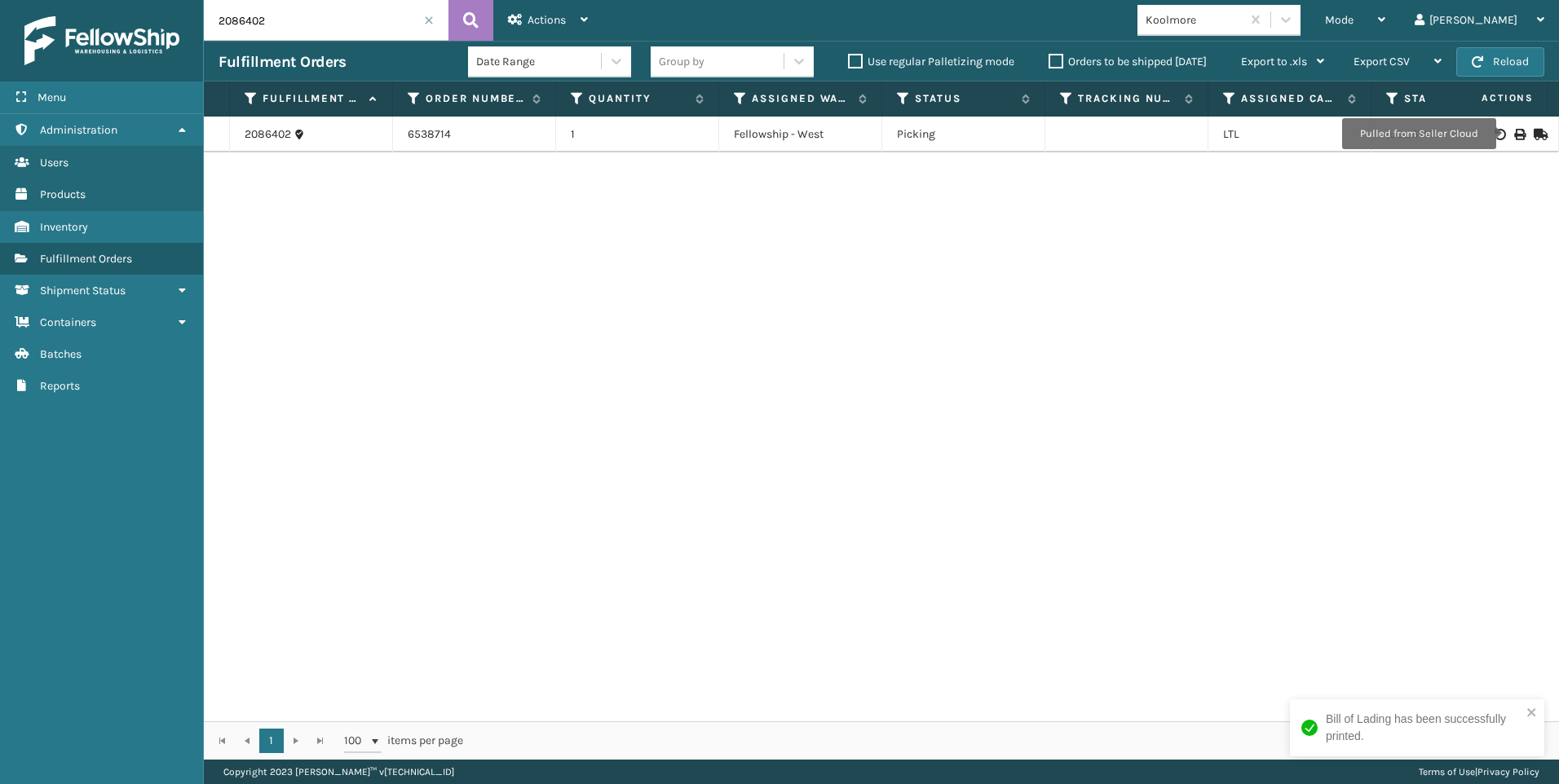
drag, startPoint x: 207, startPoint y: 19, endPoint x: 0, endPoint y: 52, distance: 209.6
click at [0, 49] on html "Bill of Lading has been successfully printed. Menu Administration Users Product…" at bounding box center [779, 392] width 1559 height 784
click at [1514, 137] on icon at bounding box center [1518, 134] width 9 height 11
drag, startPoint x: 268, startPoint y: 34, endPoint x: 48, endPoint y: 22, distance: 220.3
click at [123, 0] on div "Menu Administration Users Products Inventory Fulfillment Orders Shipment Status…" at bounding box center [779, 0] width 1559 height 0
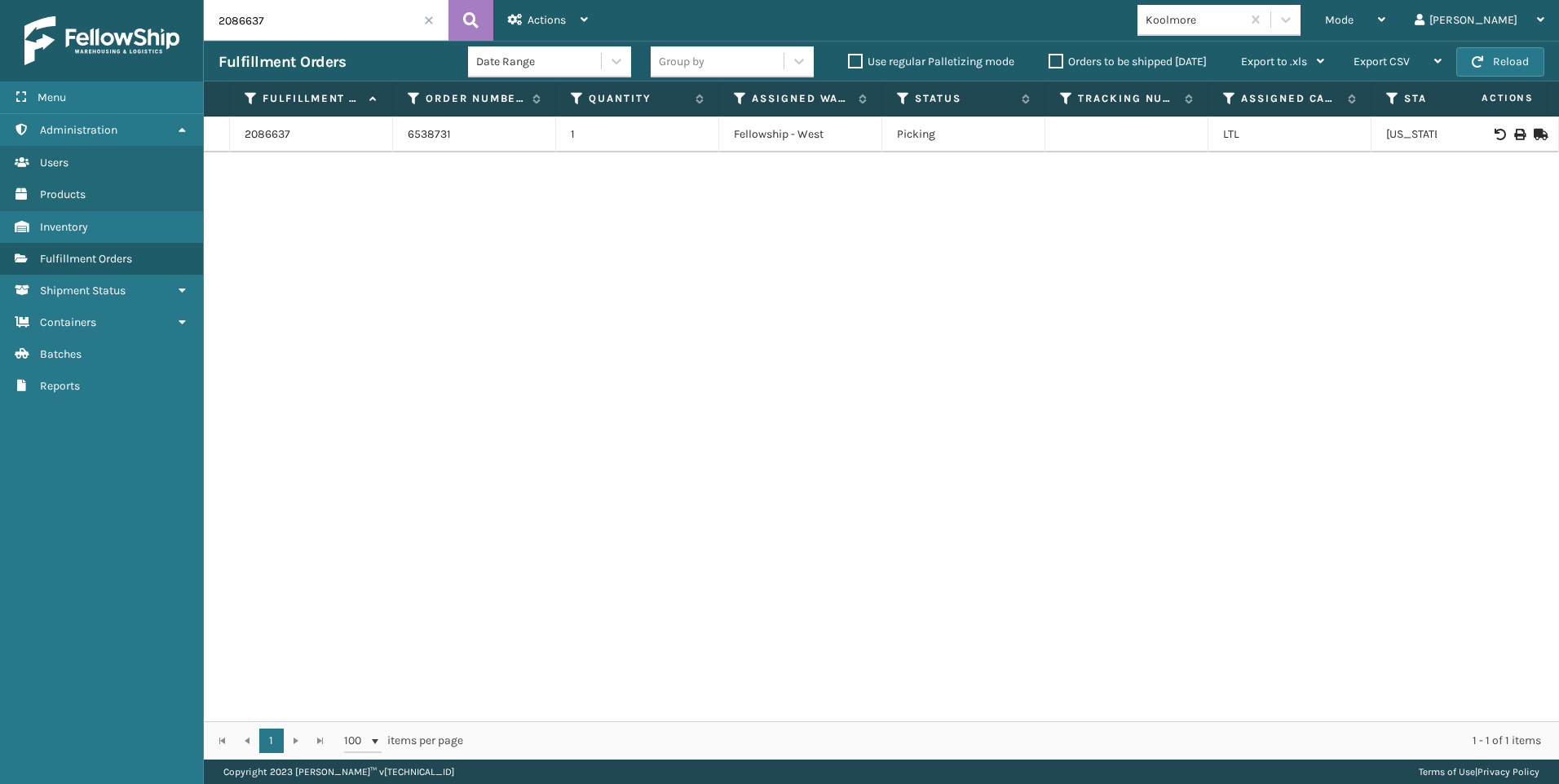
click at [1514, 133] on icon at bounding box center [1518, 134] width 9 height 11
drag, startPoint x: 288, startPoint y: 13, endPoint x: 5, endPoint y: 1, distance: 283.3
click at [52, 0] on div "Menu Administration Users Products Inventory Fulfillment Orders Shipment Status…" at bounding box center [779, 0] width 1559 height 0
click at [1514, 133] on icon at bounding box center [1518, 134] width 9 height 11
drag, startPoint x: 279, startPoint y: 20, endPoint x: 78, endPoint y: 26, distance: 201.1
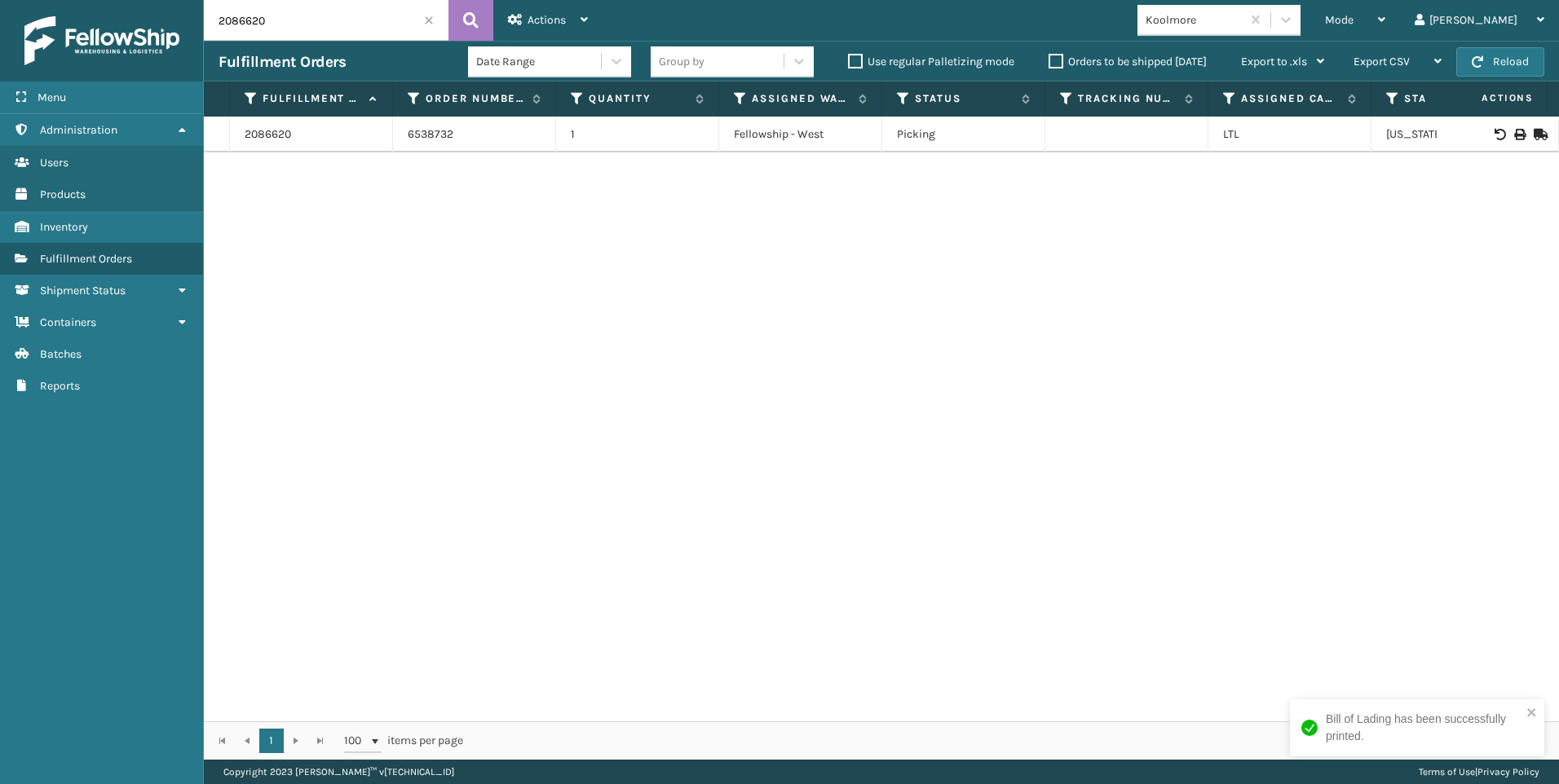
click at [121, 0] on div "Menu Administration Users Products Inventory Fulfillment Orders Shipment Status…" at bounding box center [779, 0] width 1559 height 0
type input "3"
type input "2086617"
click at [1514, 131] on icon at bounding box center [1518, 134] width 9 height 11
click at [435, 28] on input "2086617" at bounding box center [326, 20] width 245 height 41
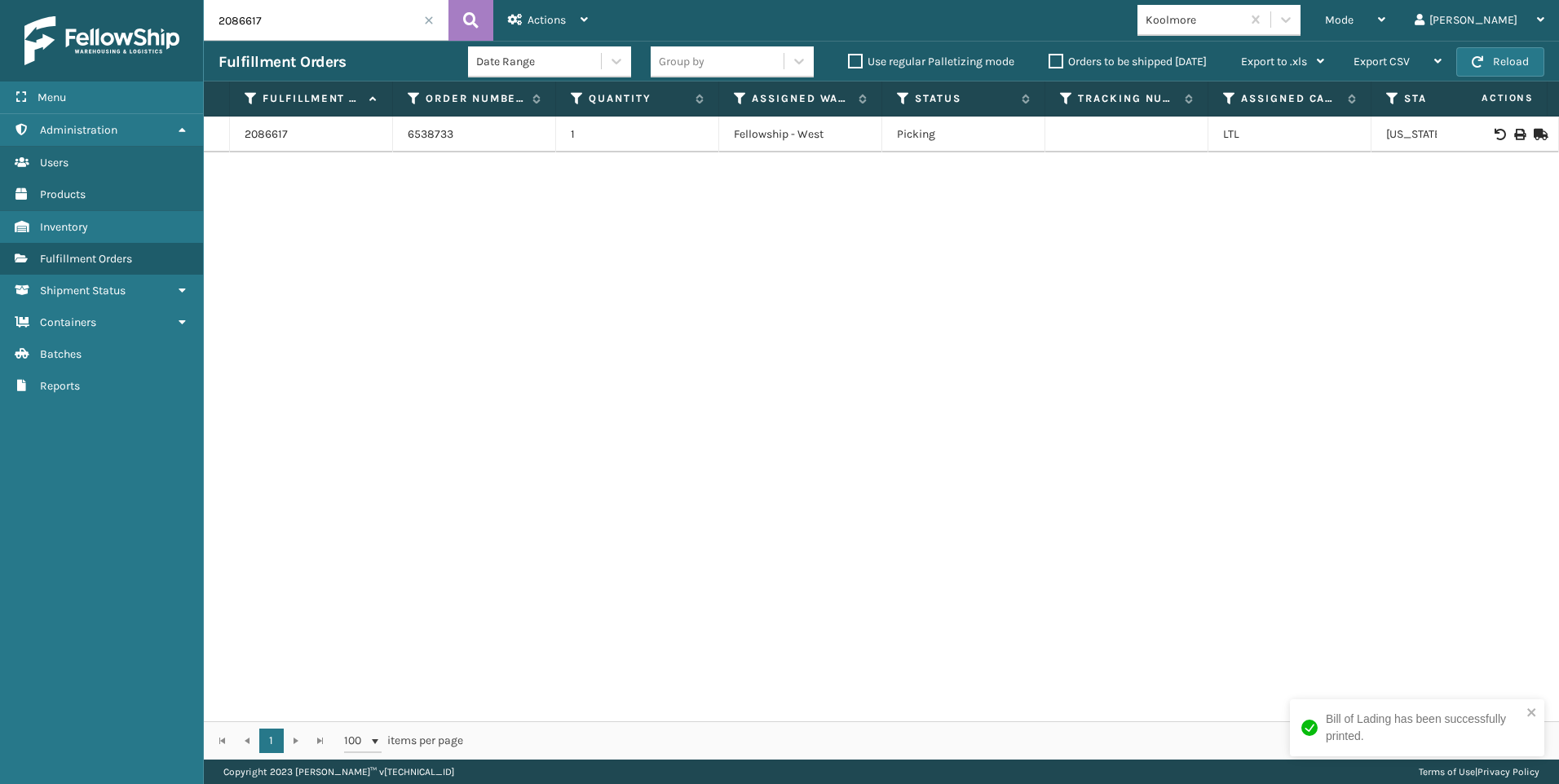
click at [436, 14] on input "2086617" at bounding box center [326, 20] width 245 height 41
click at [428, 17] on span at bounding box center [428, 20] width 9 height 9
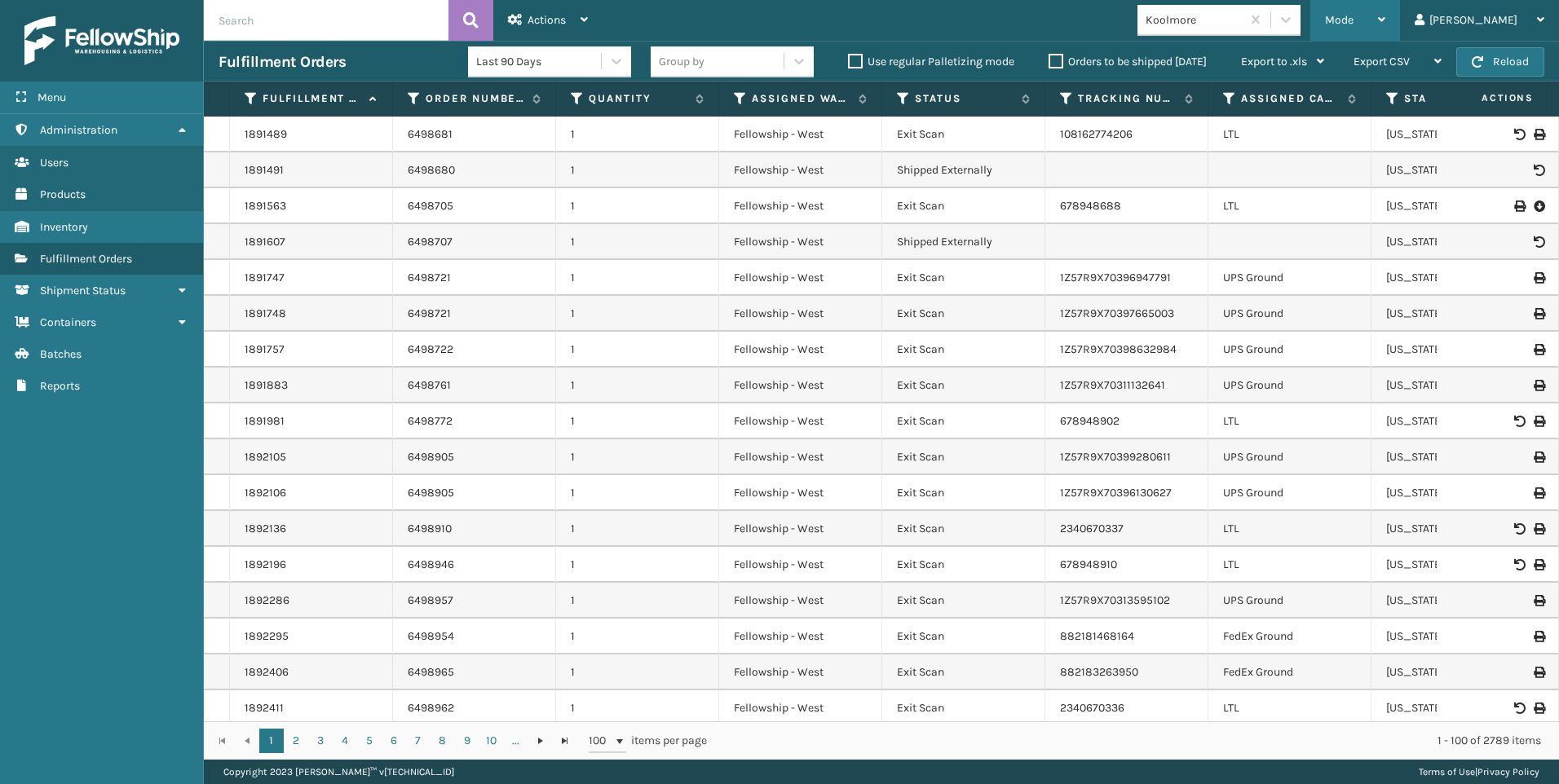
drag, startPoint x: 1405, startPoint y: 18, endPoint x: 1420, endPoint y: 40, distance: 26.6
click at [1353, 21] on span "Mode" at bounding box center [1339, 20] width 28 height 14
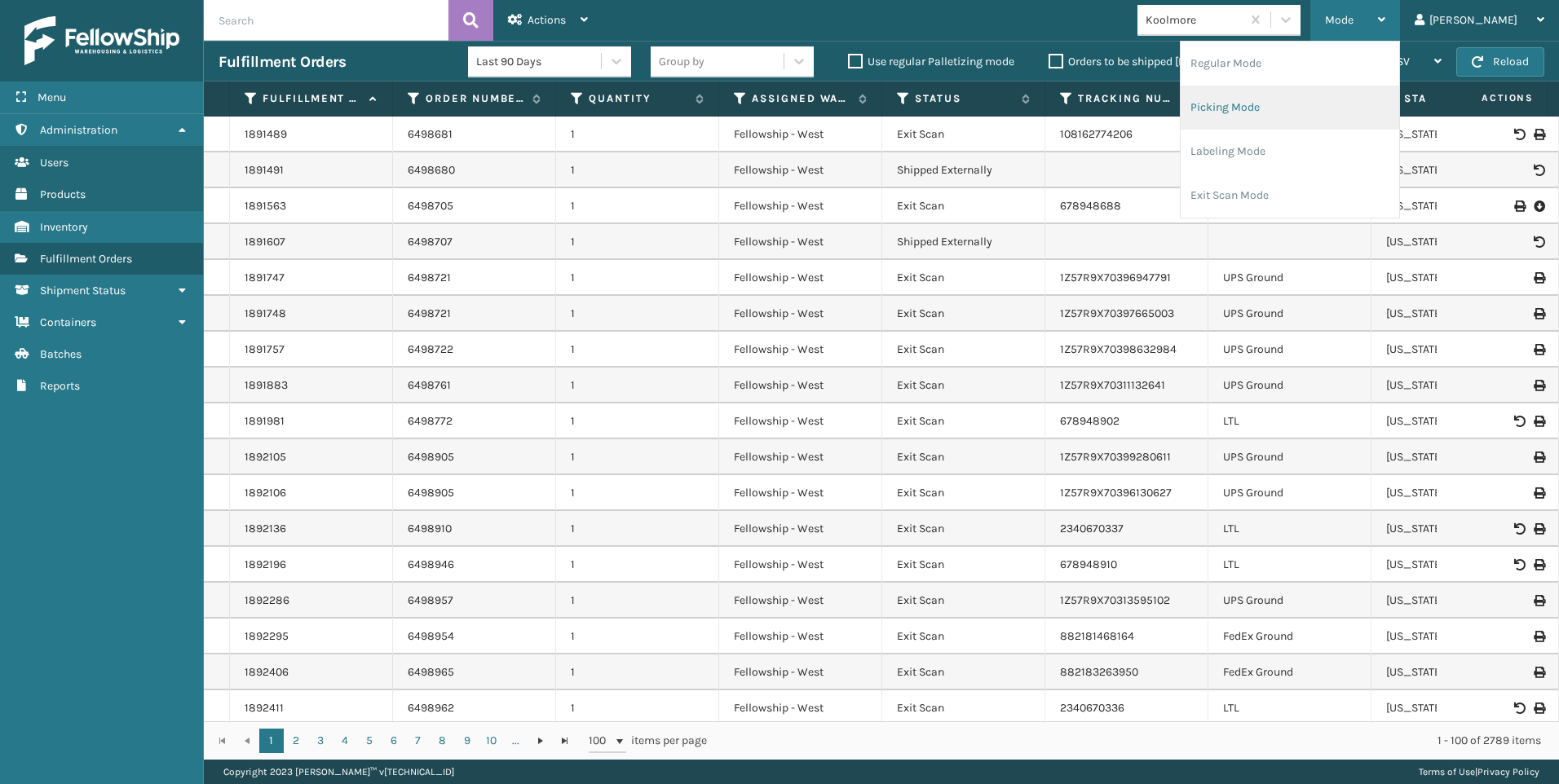
click at [1358, 104] on li "Picking Mode" at bounding box center [1290, 107] width 218 height 44
